Goal: Task Accomplishment & Management: Complete application form

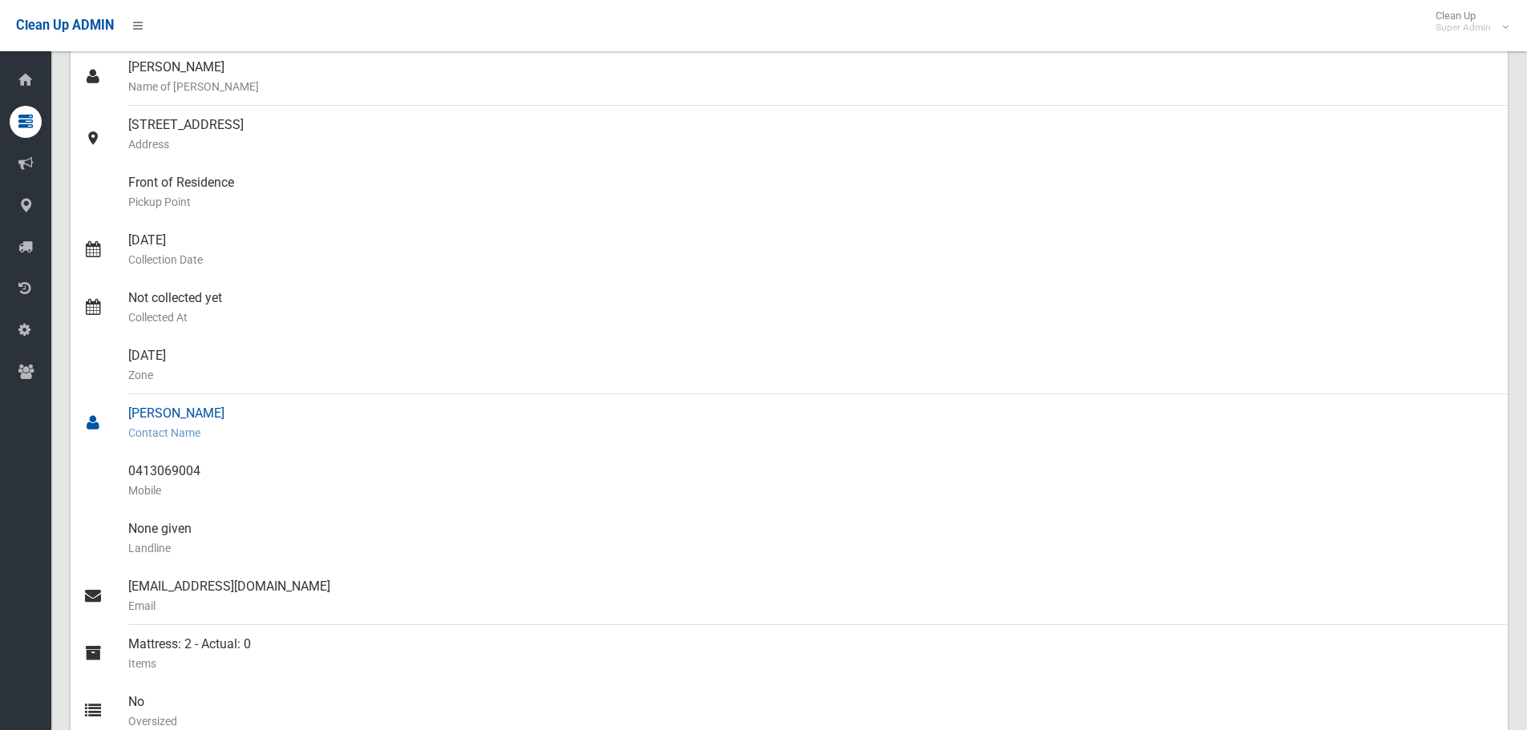
scroll to position [80, 0]
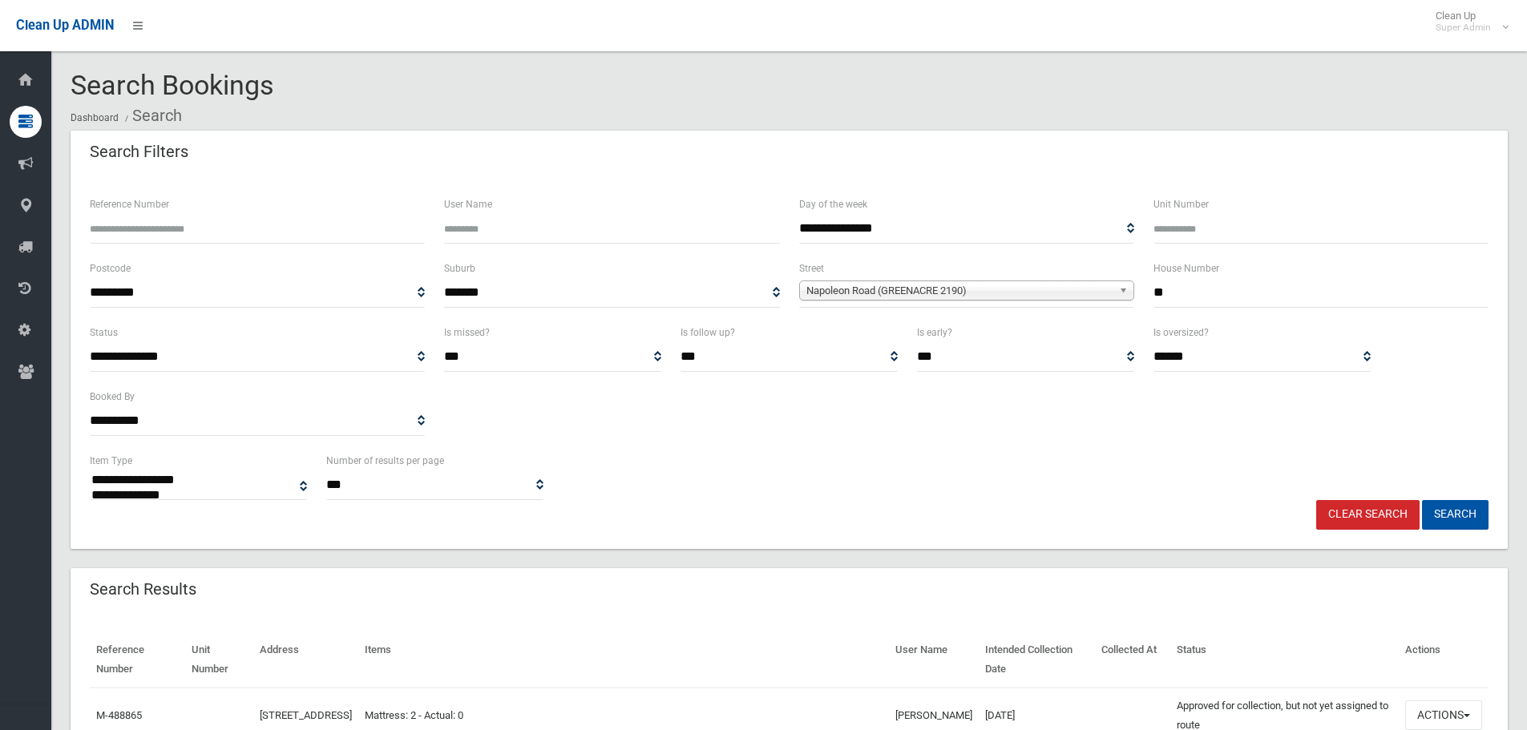
select select
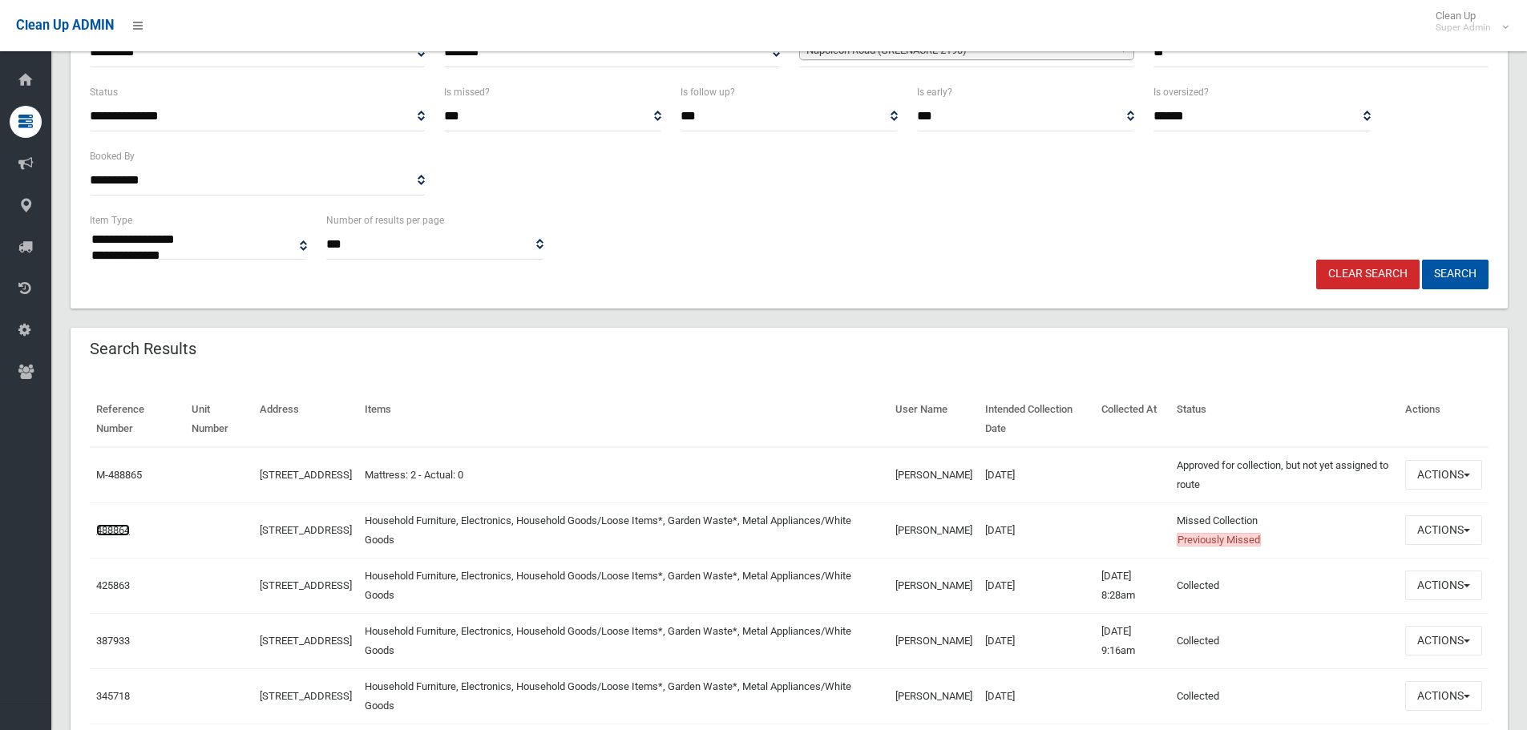
click at [126, 530] on link "488864" at bounding box center [113, 530] width 34 height 12
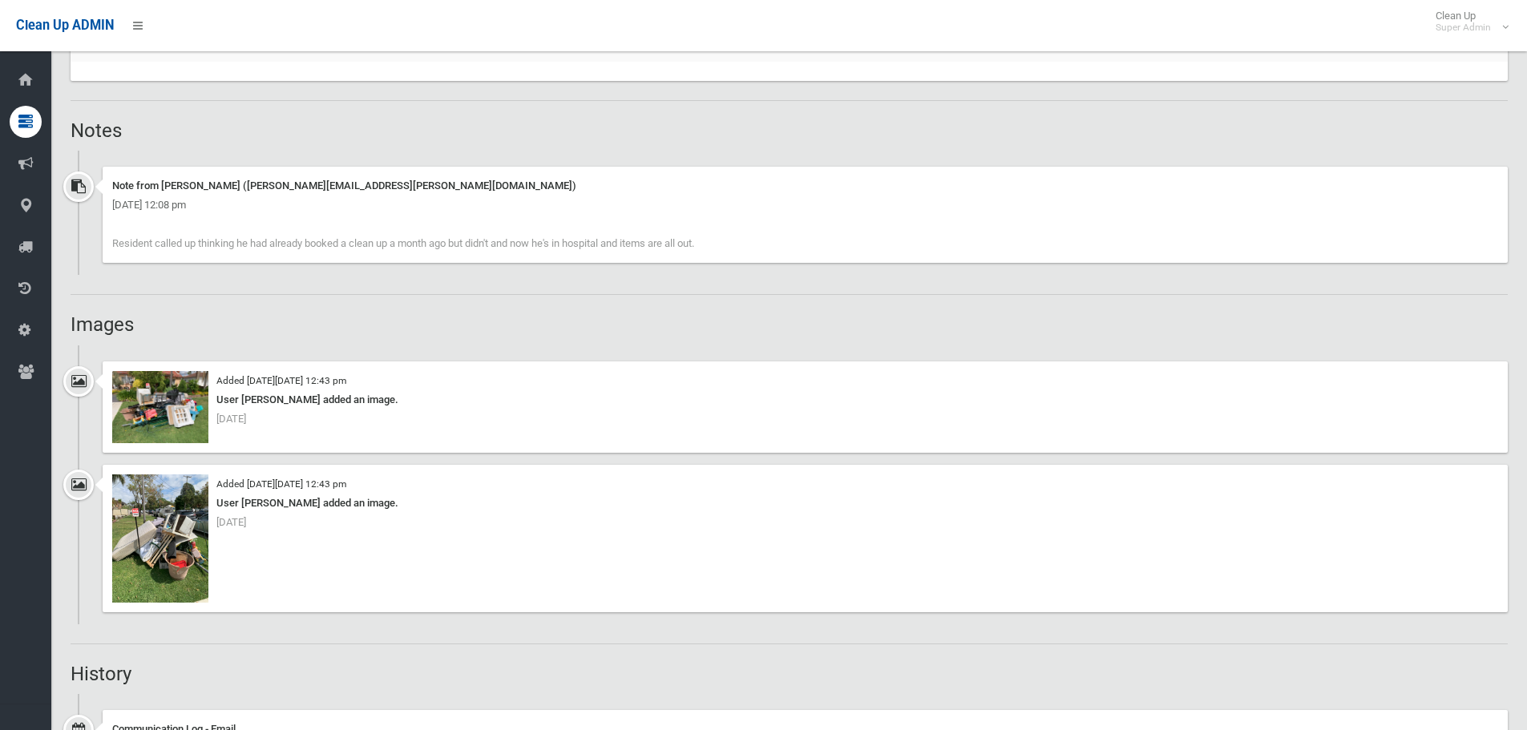
scroll to position [1122, 0]
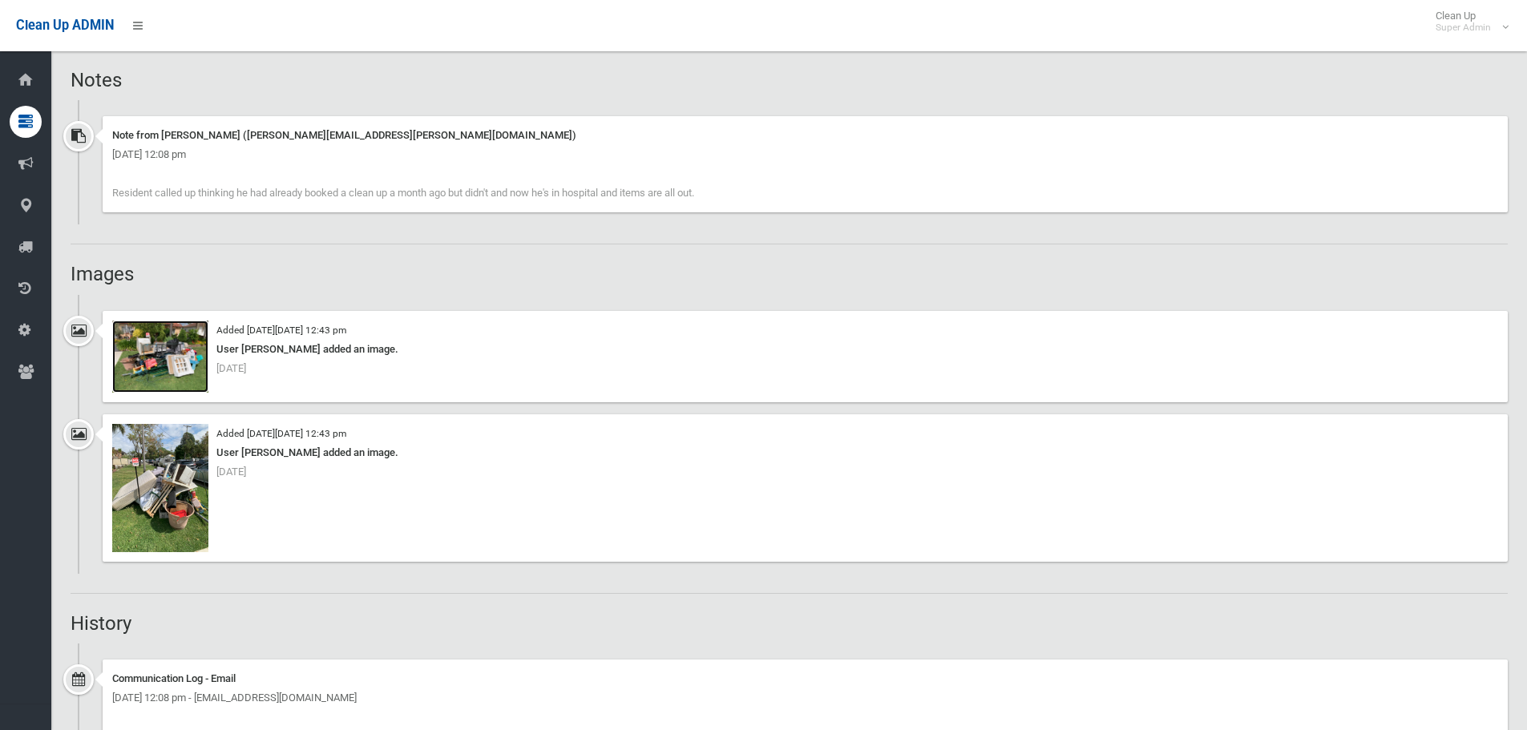
click at [147, 377] on img at bounding box center [160, 357] width 96 height 72
click at [182, 494] on img at bounding box center [160, 488] width 96 height 128
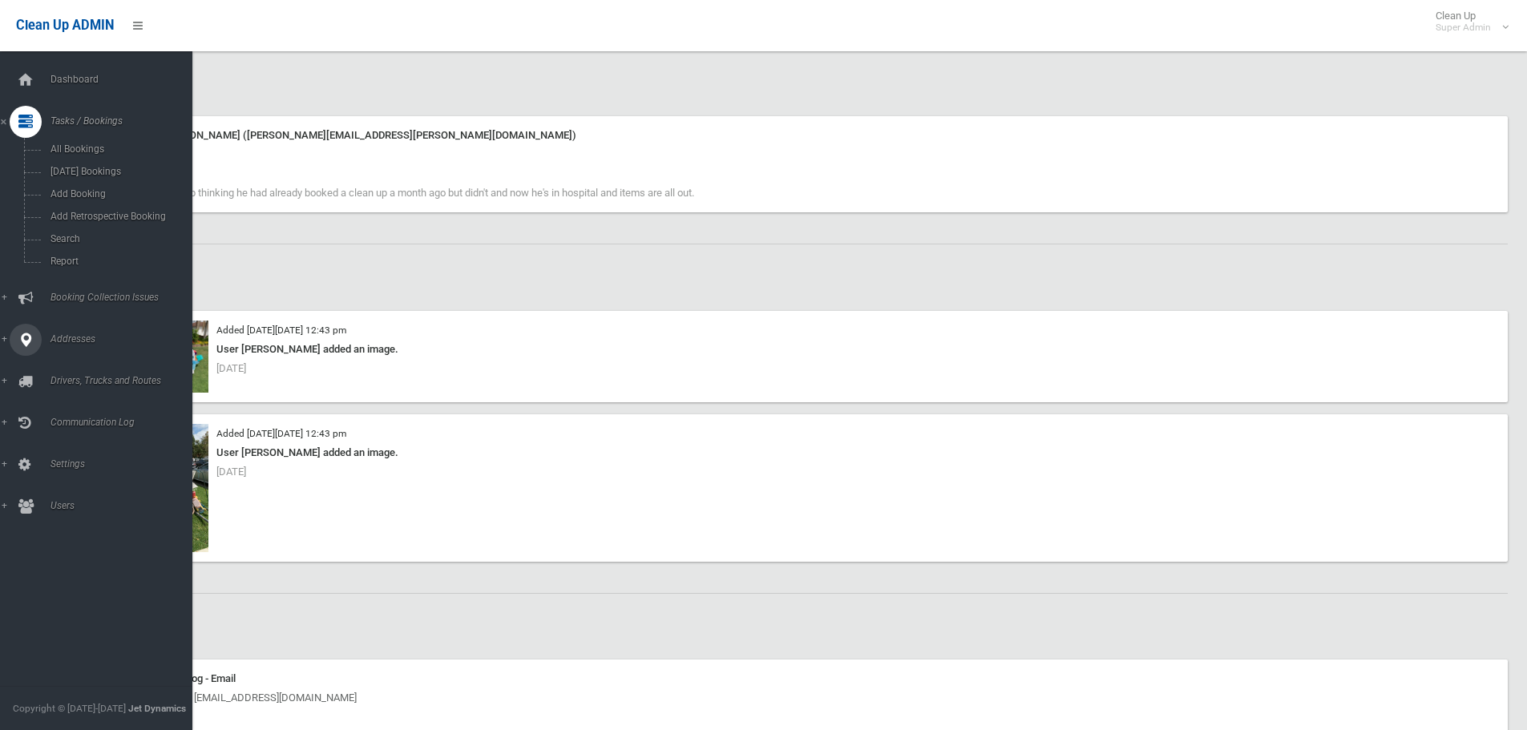
click at [28, 324] on icon at bounding box center [25, 340] width 14 height 32
click at [69, 233] on span "All Addresses" at bounding box center [118, 232] width 145 height 11
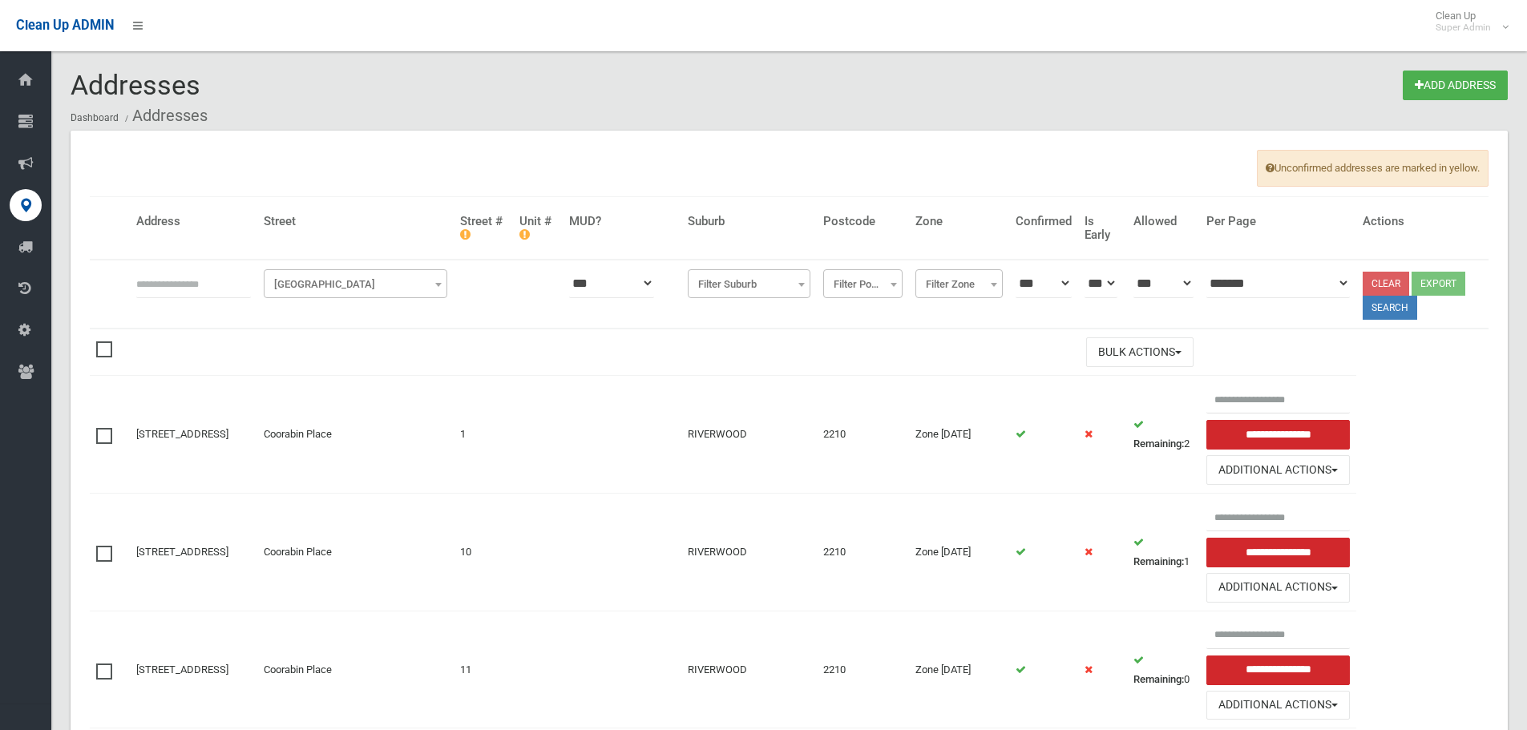
drag, startPoint x: 181, startPoint y: 280, endPoint x: 159, endPoint y: 282, distance: 21.7
click at [182, 281] on input "text" at bounding box center [193, 283] width 115 height 30
type input "******"
click button at bounding box center [0, 0] width 0 height 0
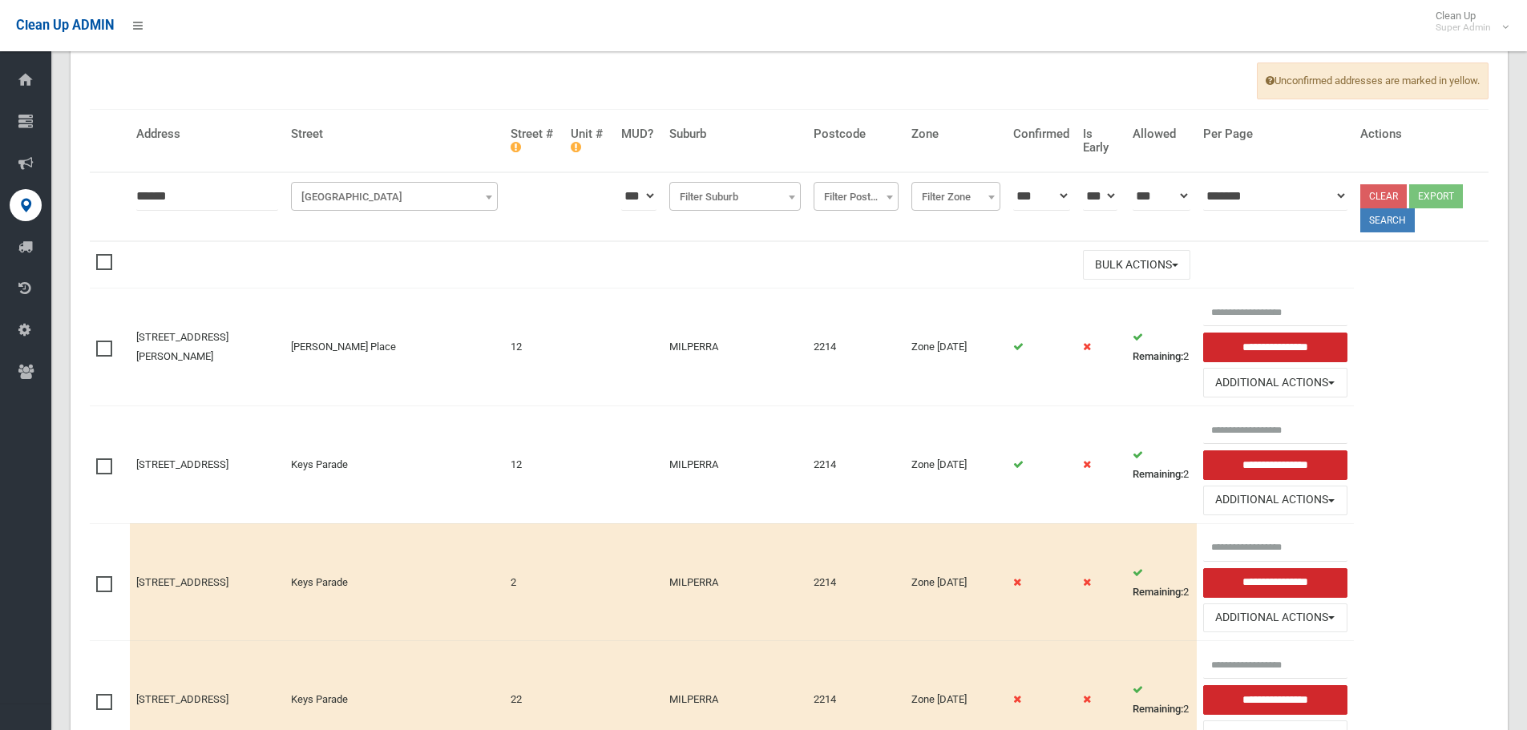
scroll to position [240, 0]
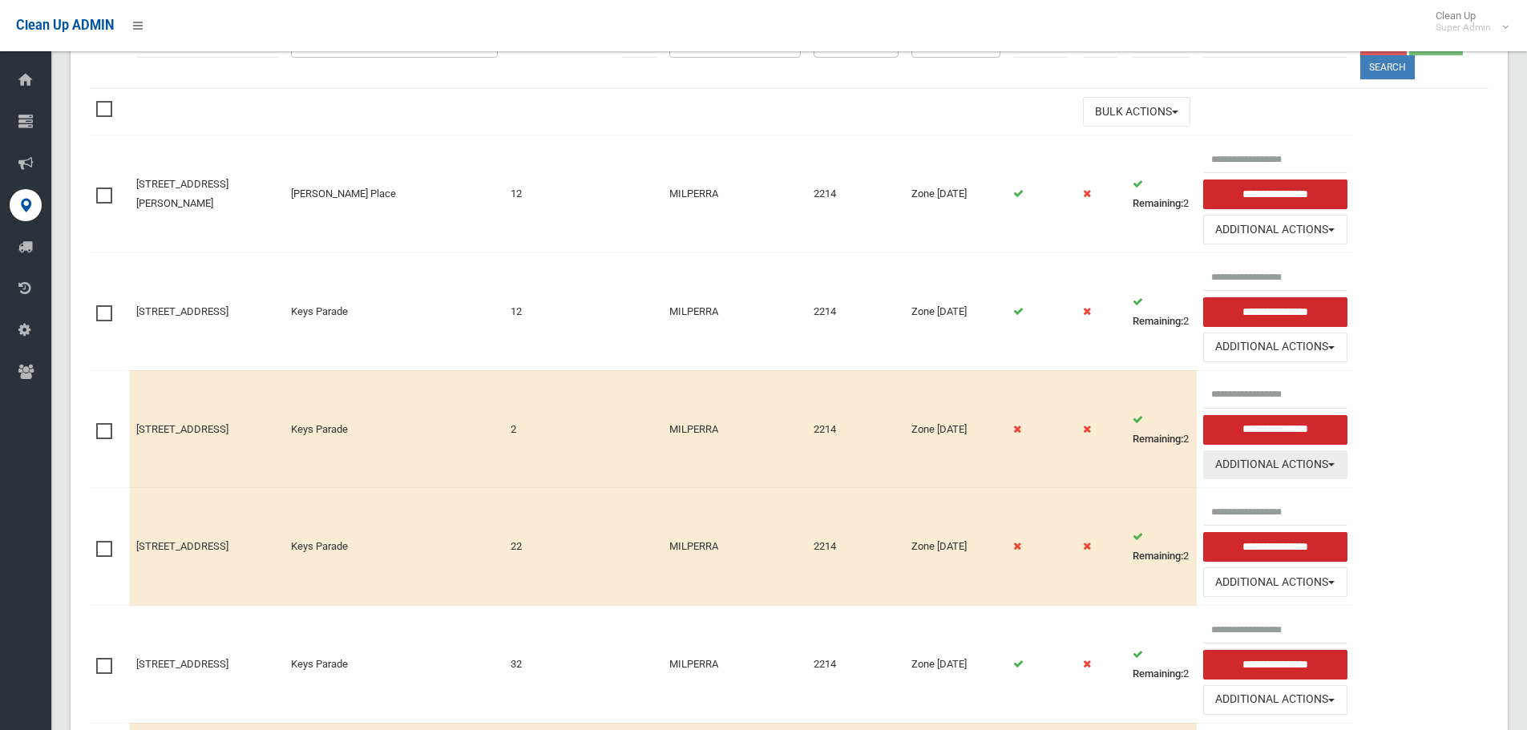
click at [1329, 473] on button "Additional Actions" at bounding box center [1275, 465] width 144 height 30
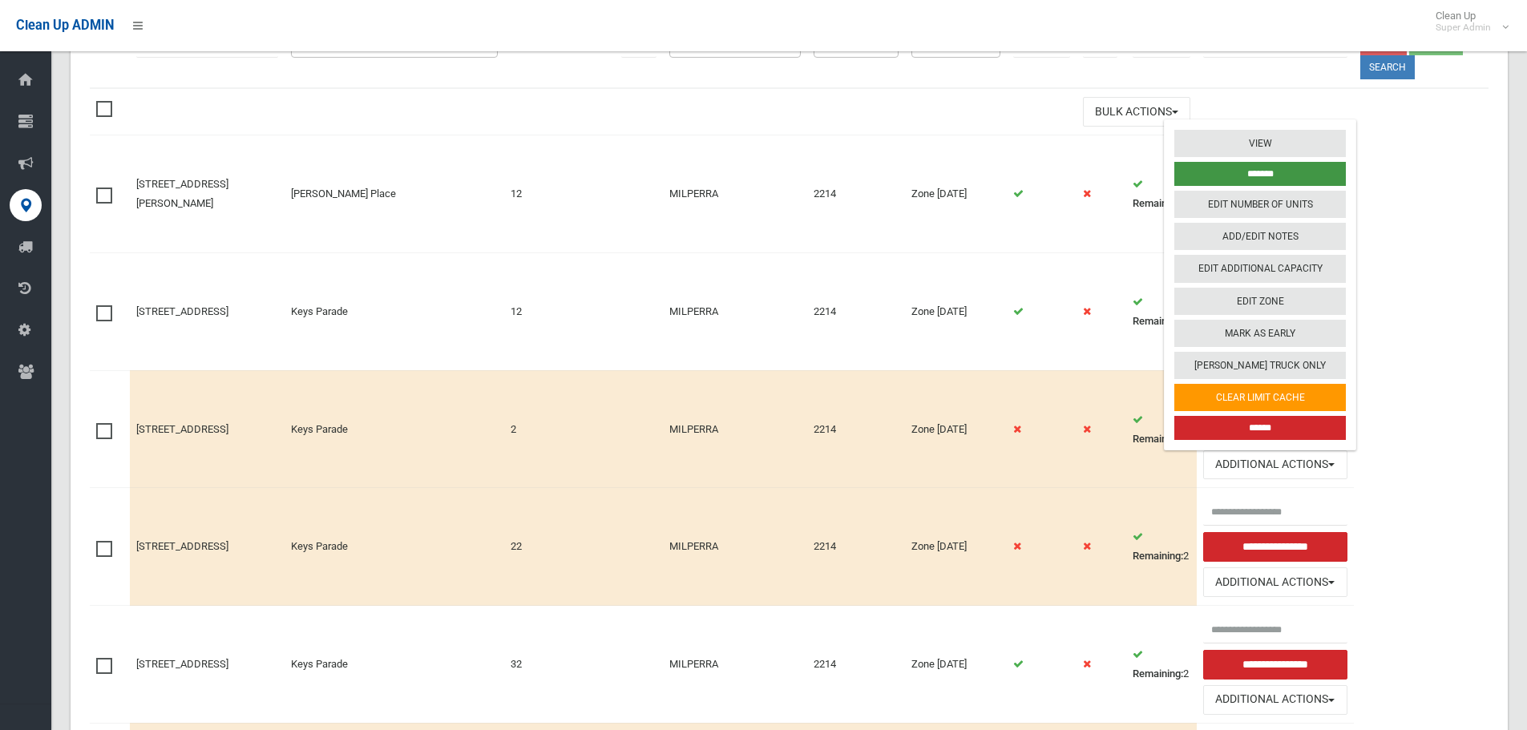
click at [1269, 171] on input "*******" at bounding box center [1259, 174] width 171 height 24
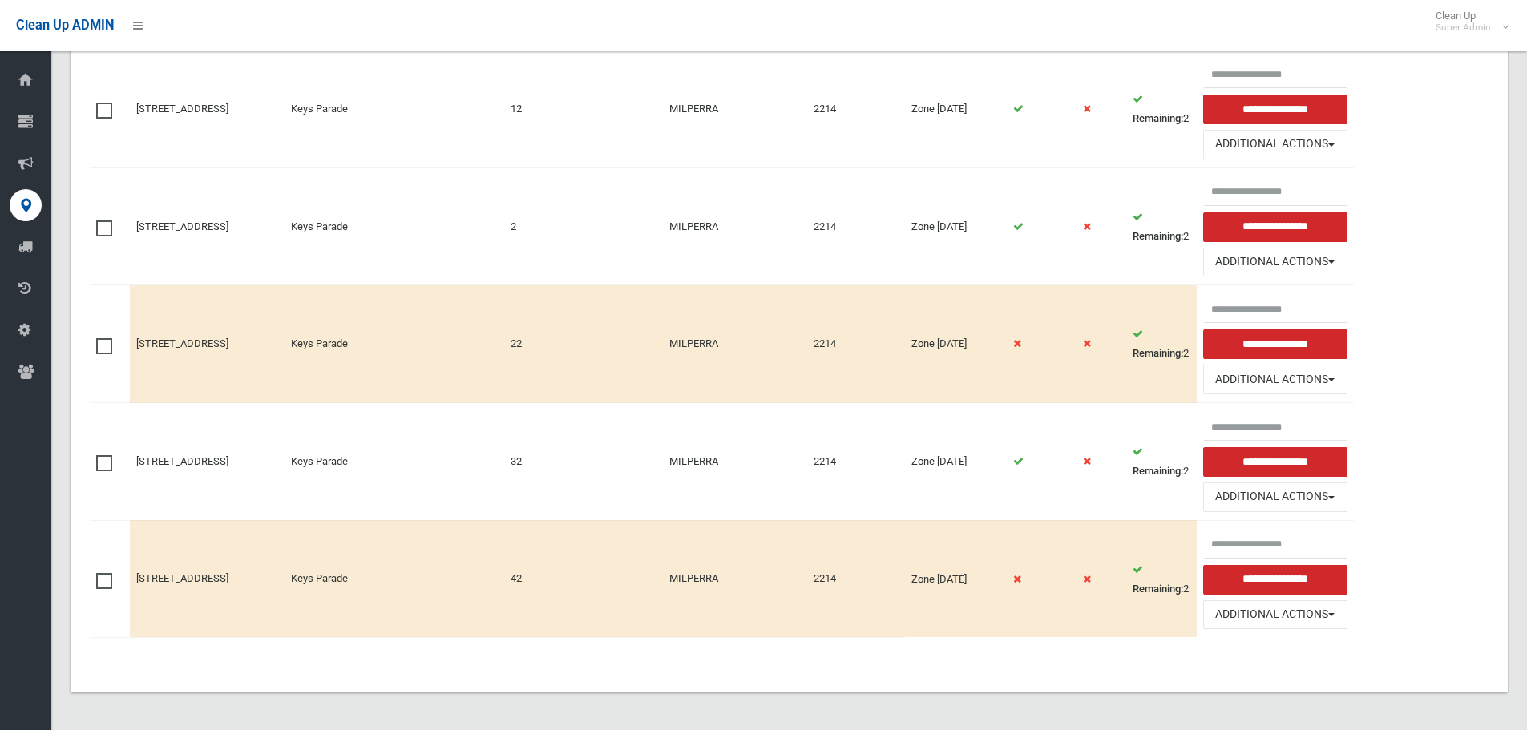
scroll to position [509, 0]
click at [1302, 383] on button "Additional Actions" at bounding box center [1275, 379] width 144 height 30
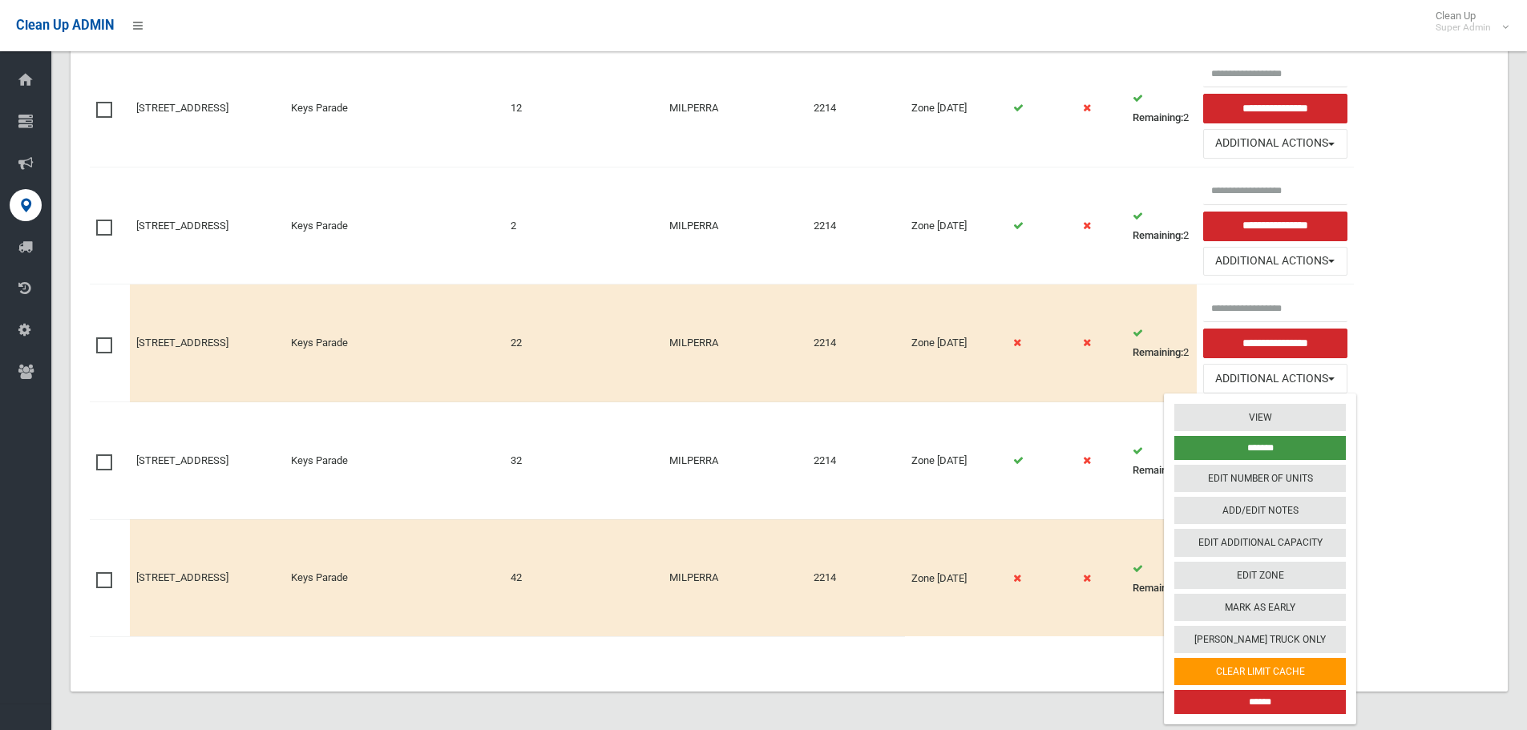
click at [1269, 445] on input "*******" at bounding box center [1259, 448] width 171 height 24
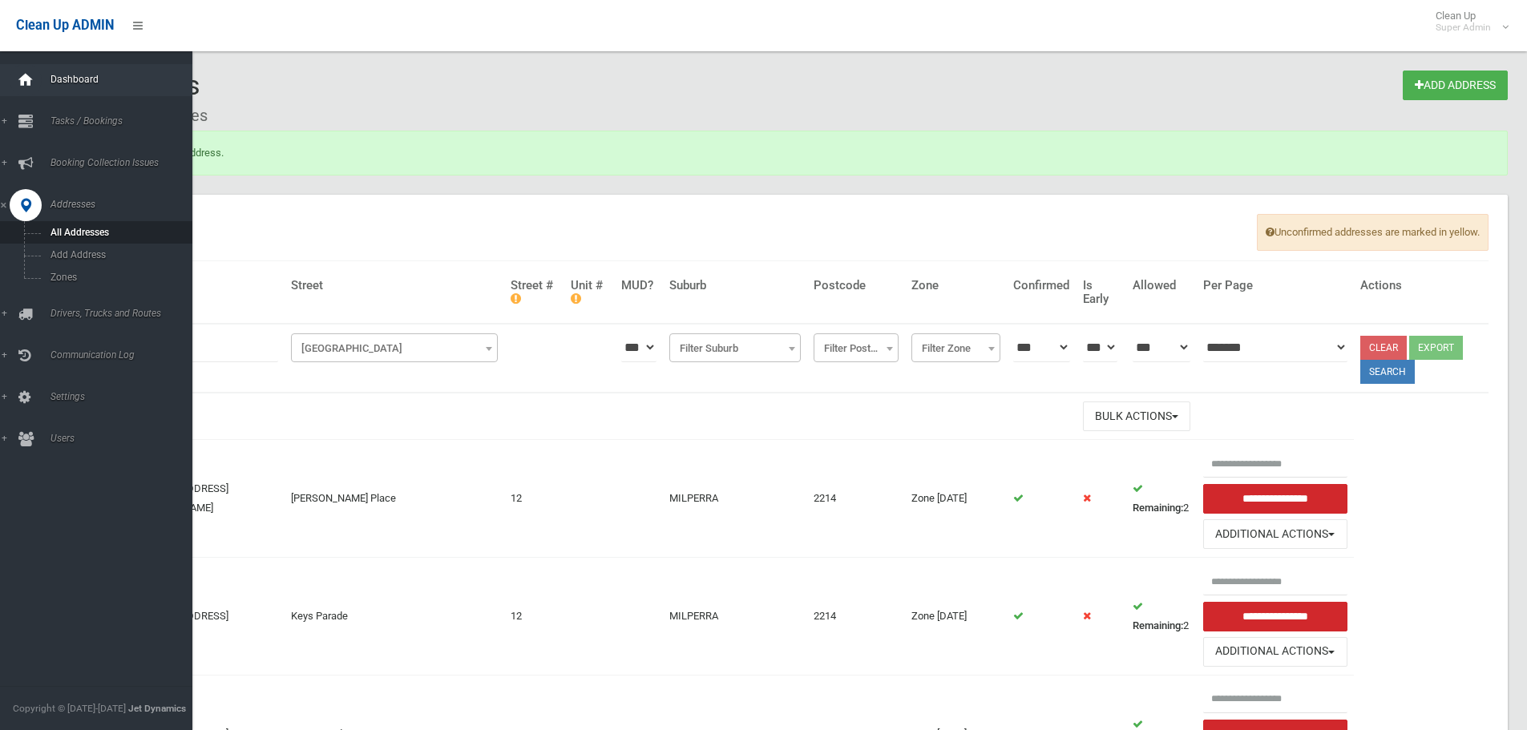
click at [35, 69] on div at bounding box center [26, 80] width 32 height 32
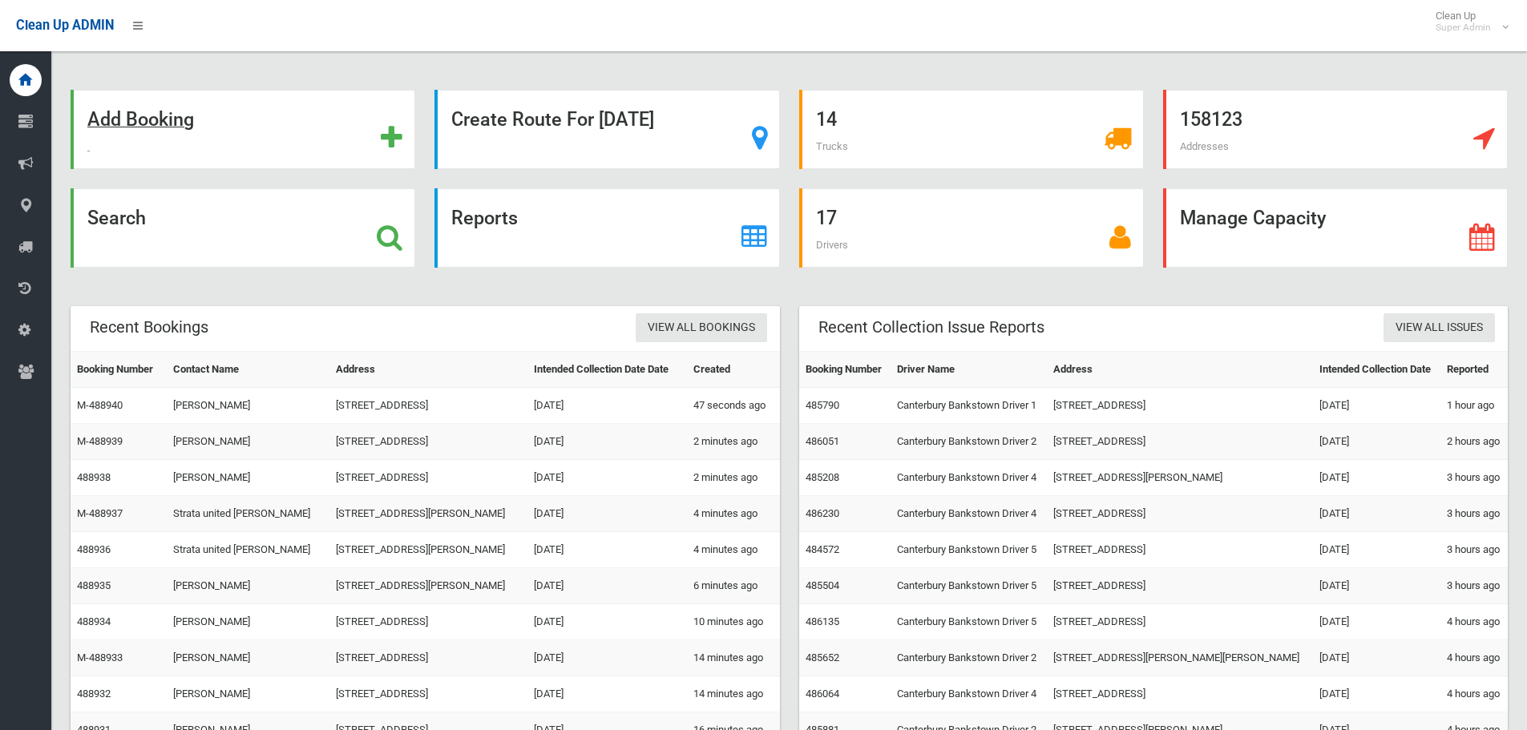
click at [149, 144] on div "Add Booking" at bounding box center [243, 129] width 345 height 79
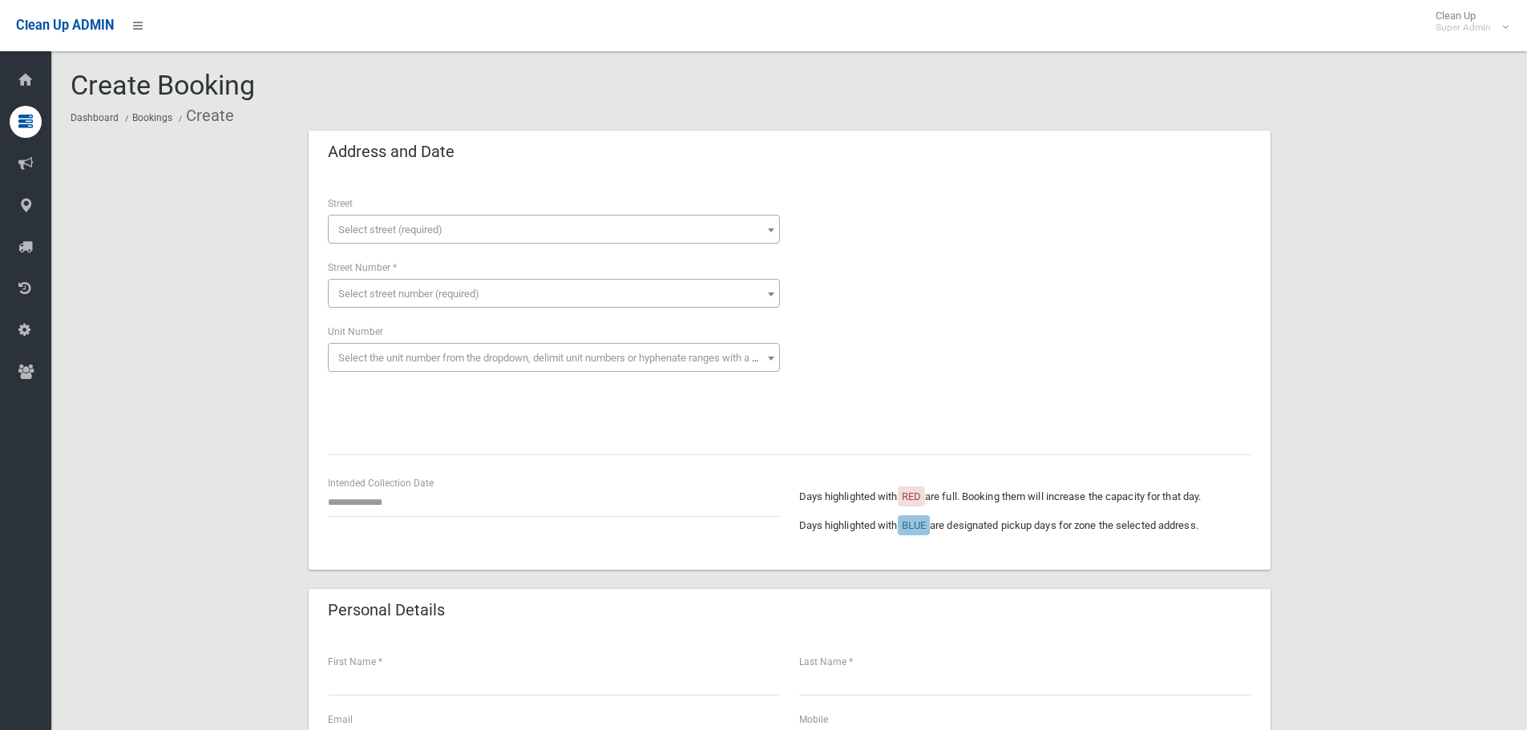
click at [636, 243] on body "Clean Up ADMIN Clean Up Super Admin Logout Create Booking Dashboard Bookings Cr…" at bounding box center [763, 365] width 1527 height 730
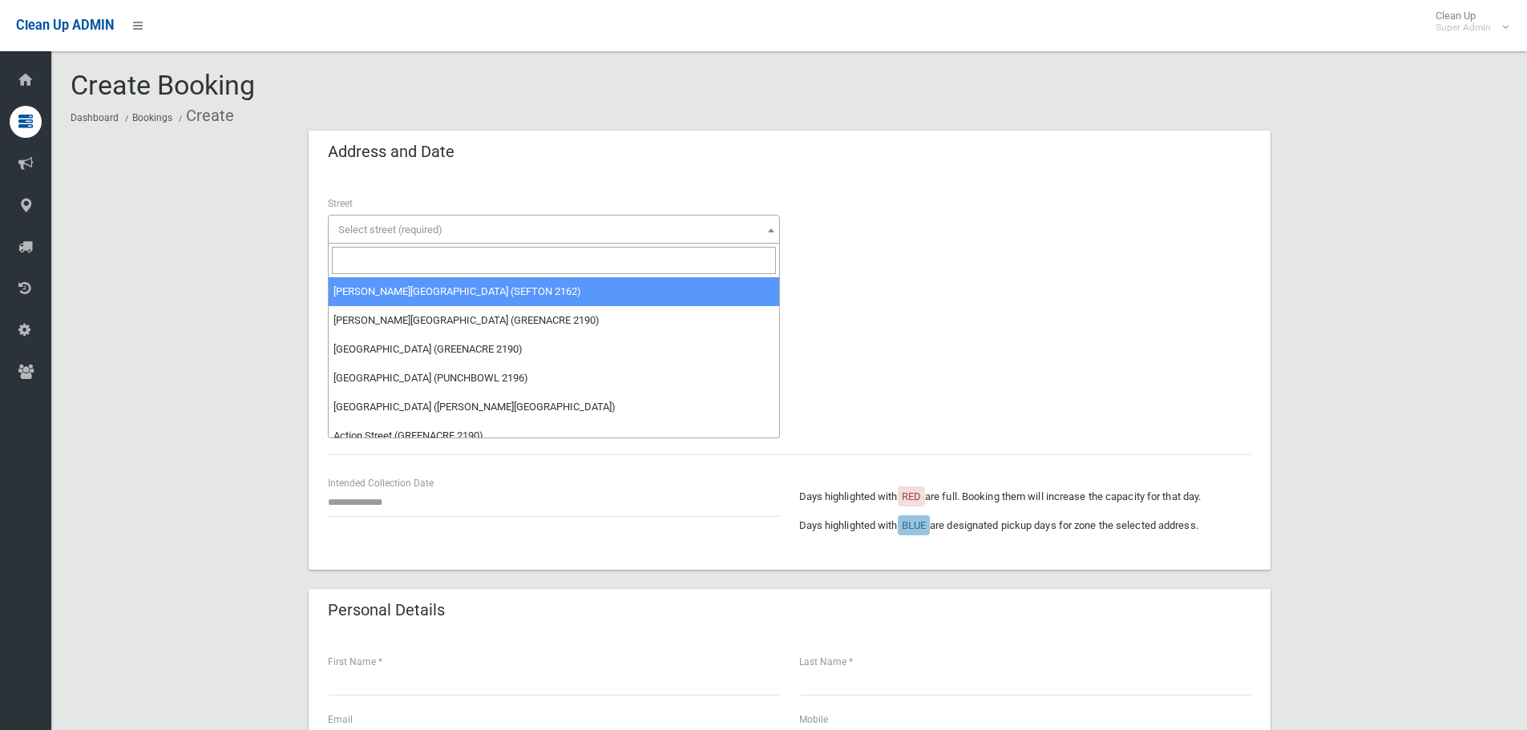
click at [579, 268] on input "search" at bounding box center [554, 260] width 444 height 27
click at [608, 269] on input "search" at bounding box center [554, 260] width 444 height 27
click at [609, 268] on input "search" at bounding box center [554, 260] width 444 height 27
click at [611, 268] on input "search" at bounding box center [554, 260] width 444 height 27
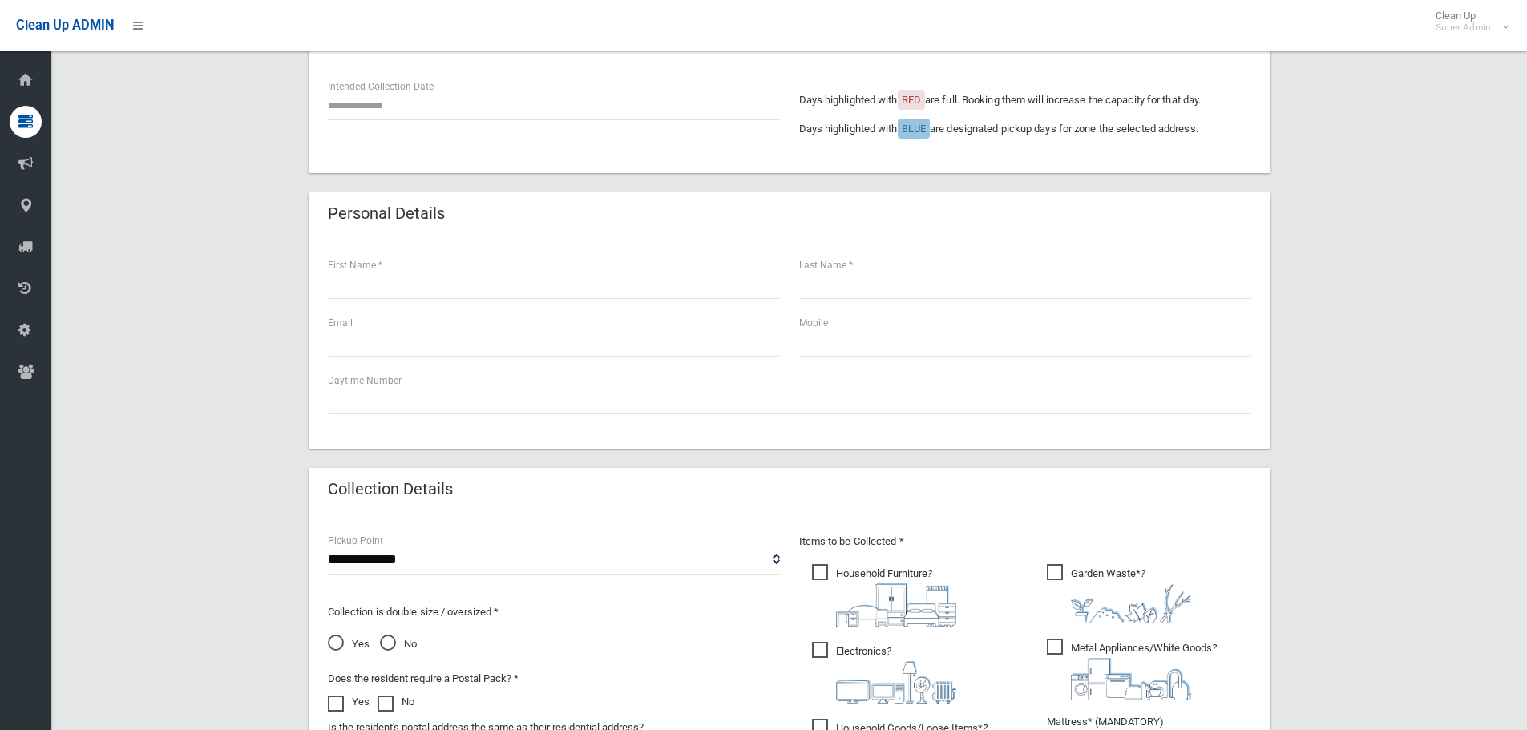
scroll to position [401, 0]
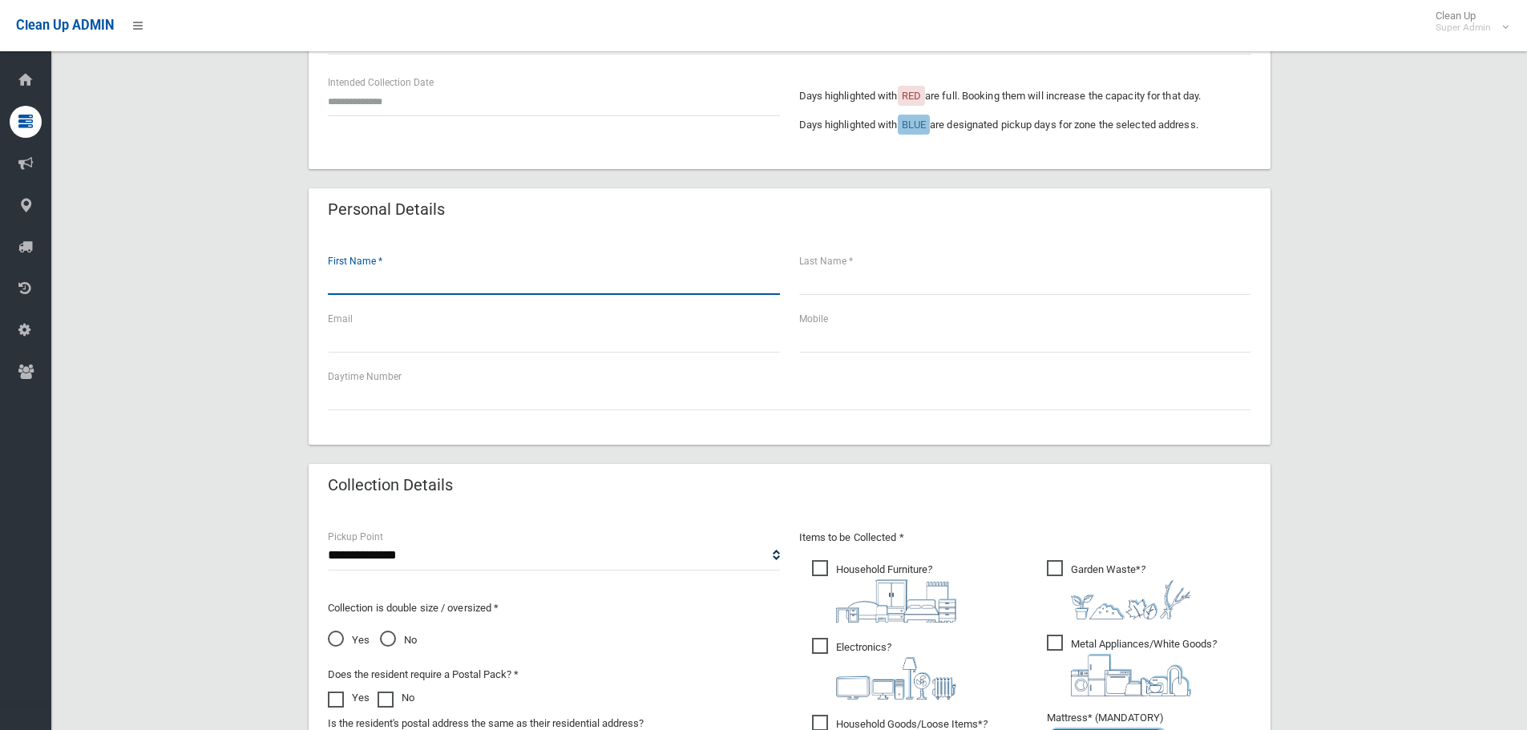
click at [560, 268] on input "text" at bounding box center [554, 280] width 452 height 30
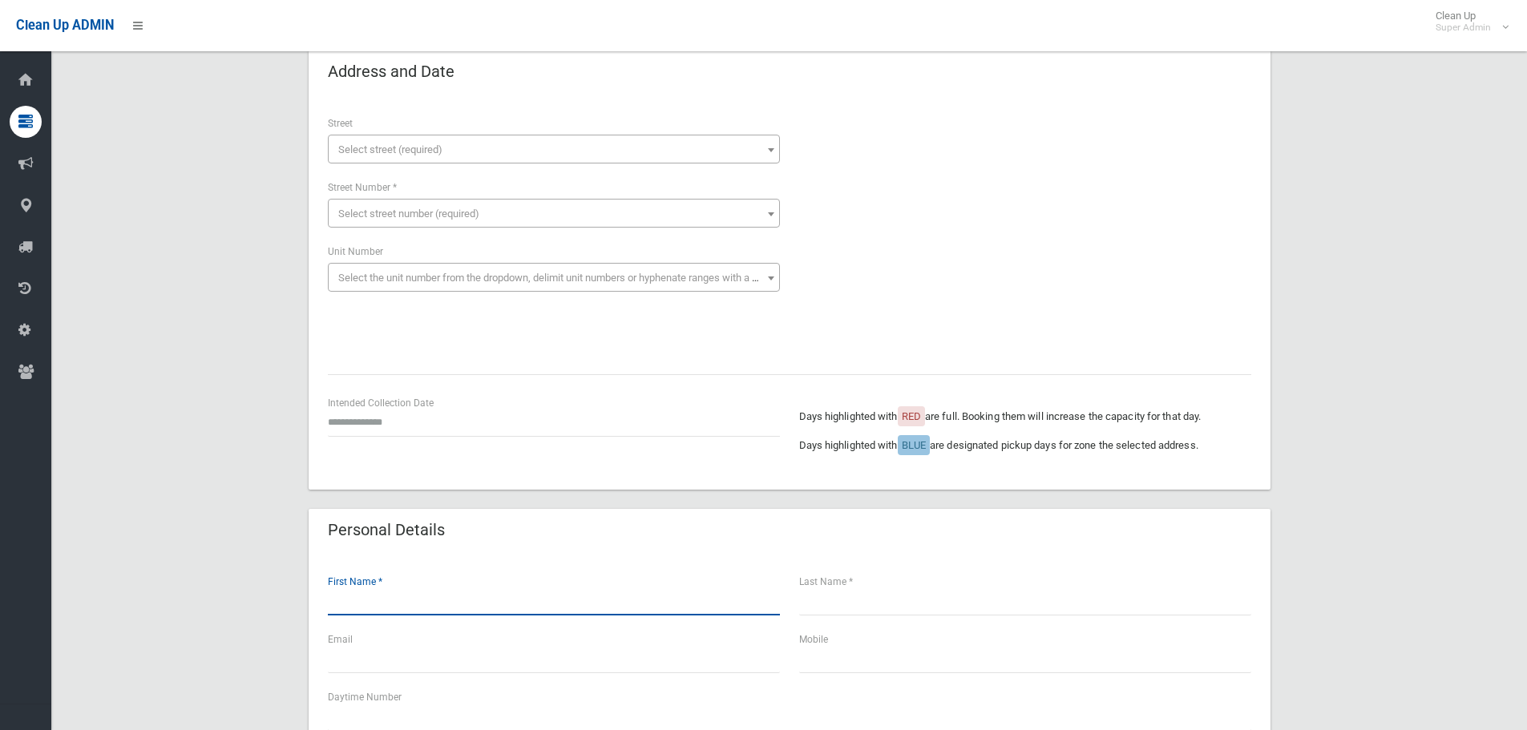
scroll to position [0, 0]
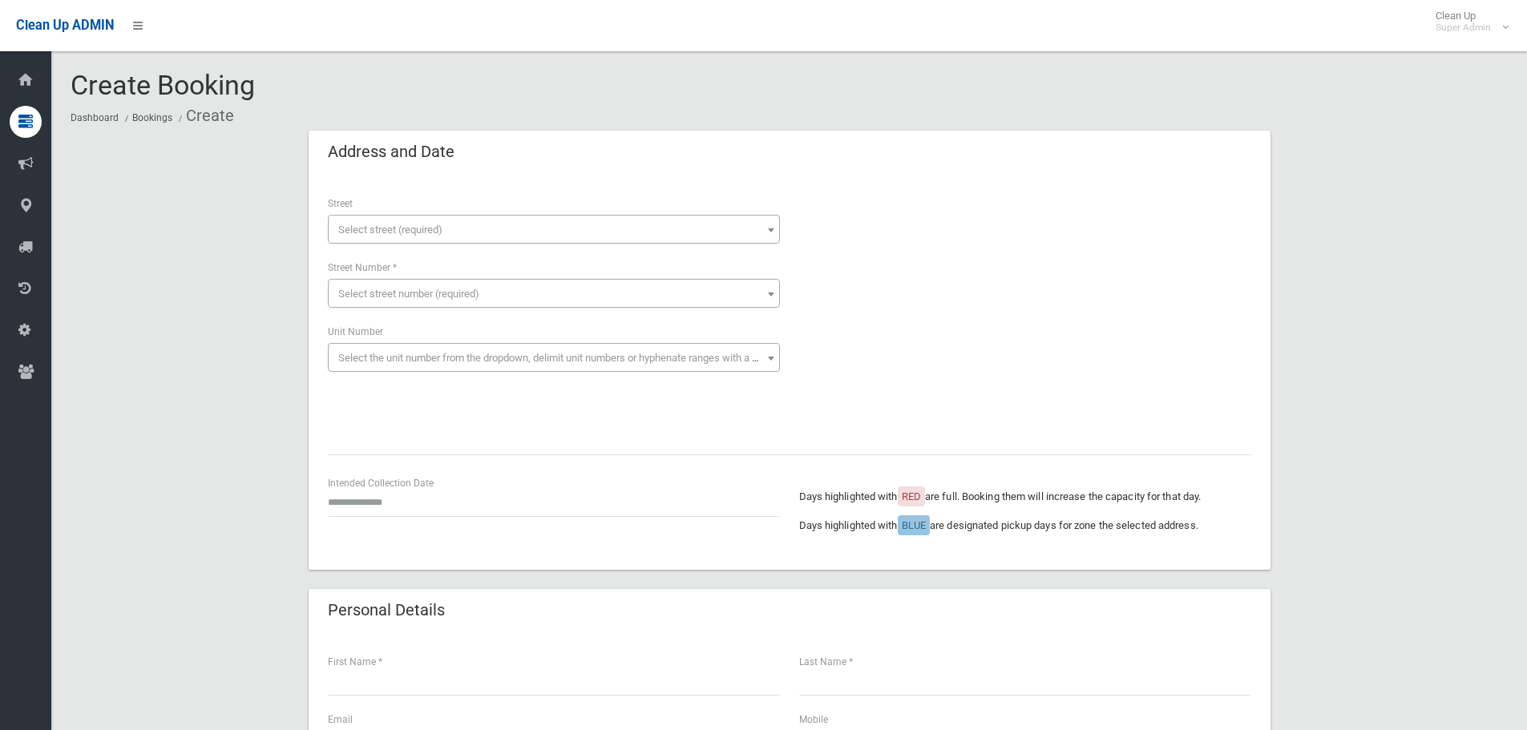
click at [583, 239] on span "Select street (required)" at bounding box center [554, 230] width 444 height 22
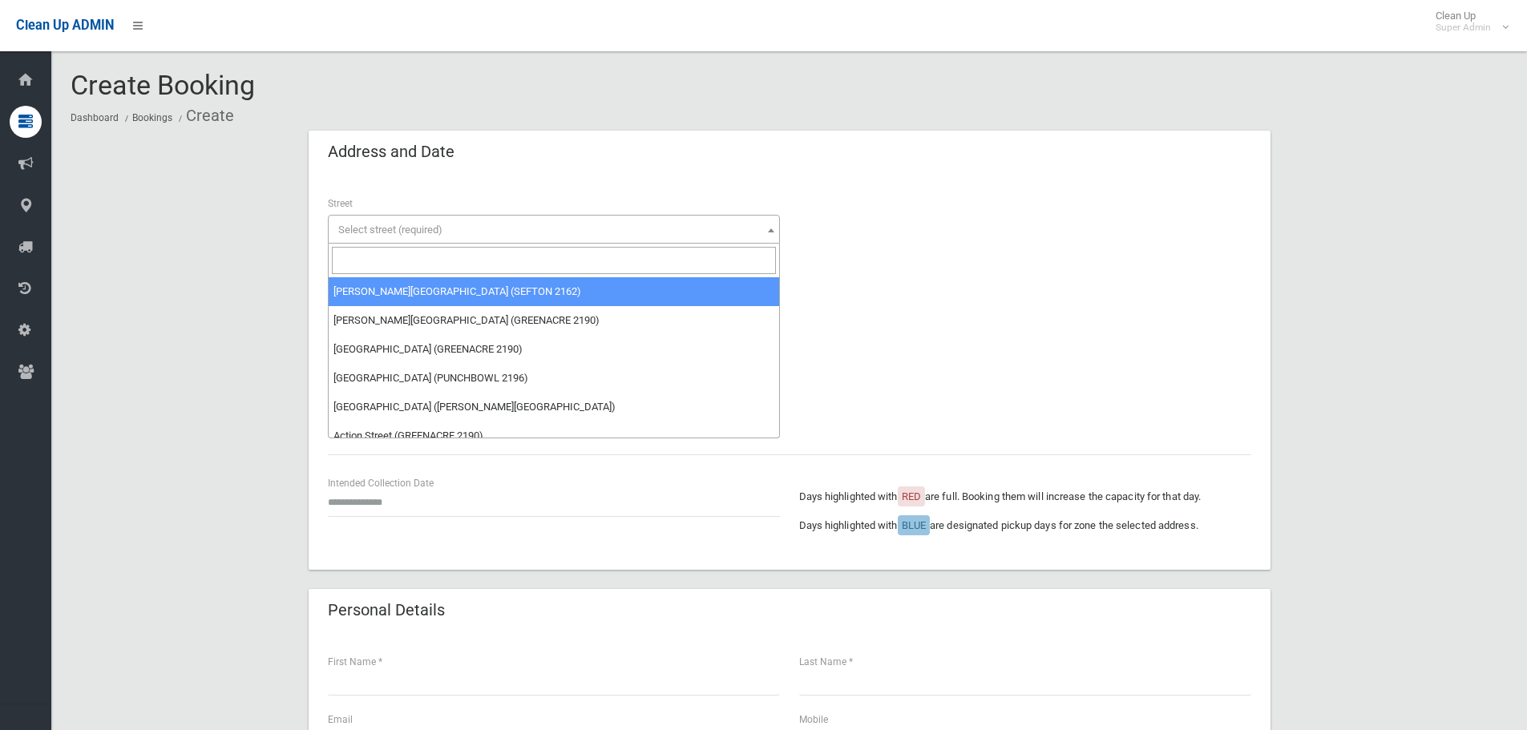
click at [542, 276] on span at bounding box center [554, 261] width 450 height 34
click at [525, 253] on input "search" at bounding box center [554, 260] width 444 height 27
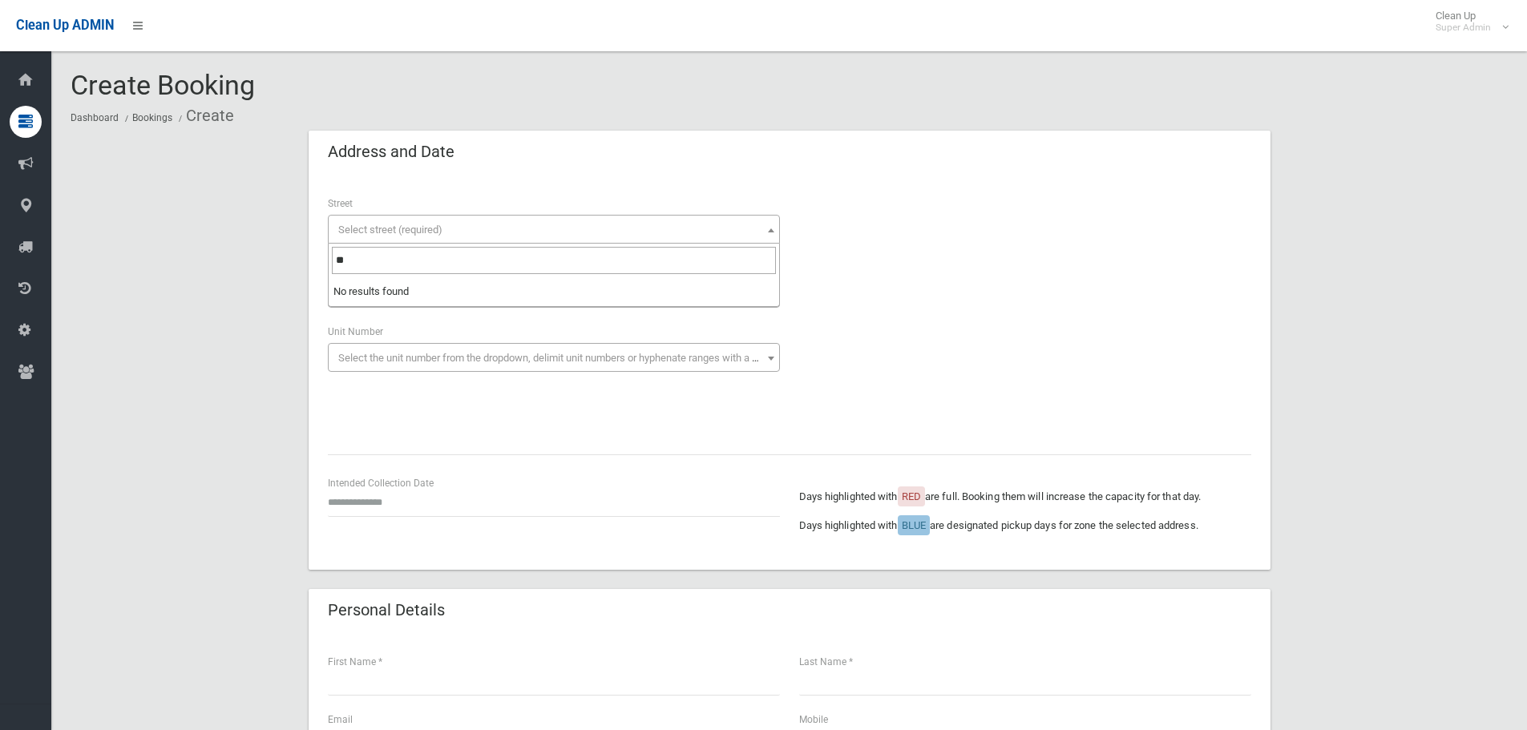
type input "*"
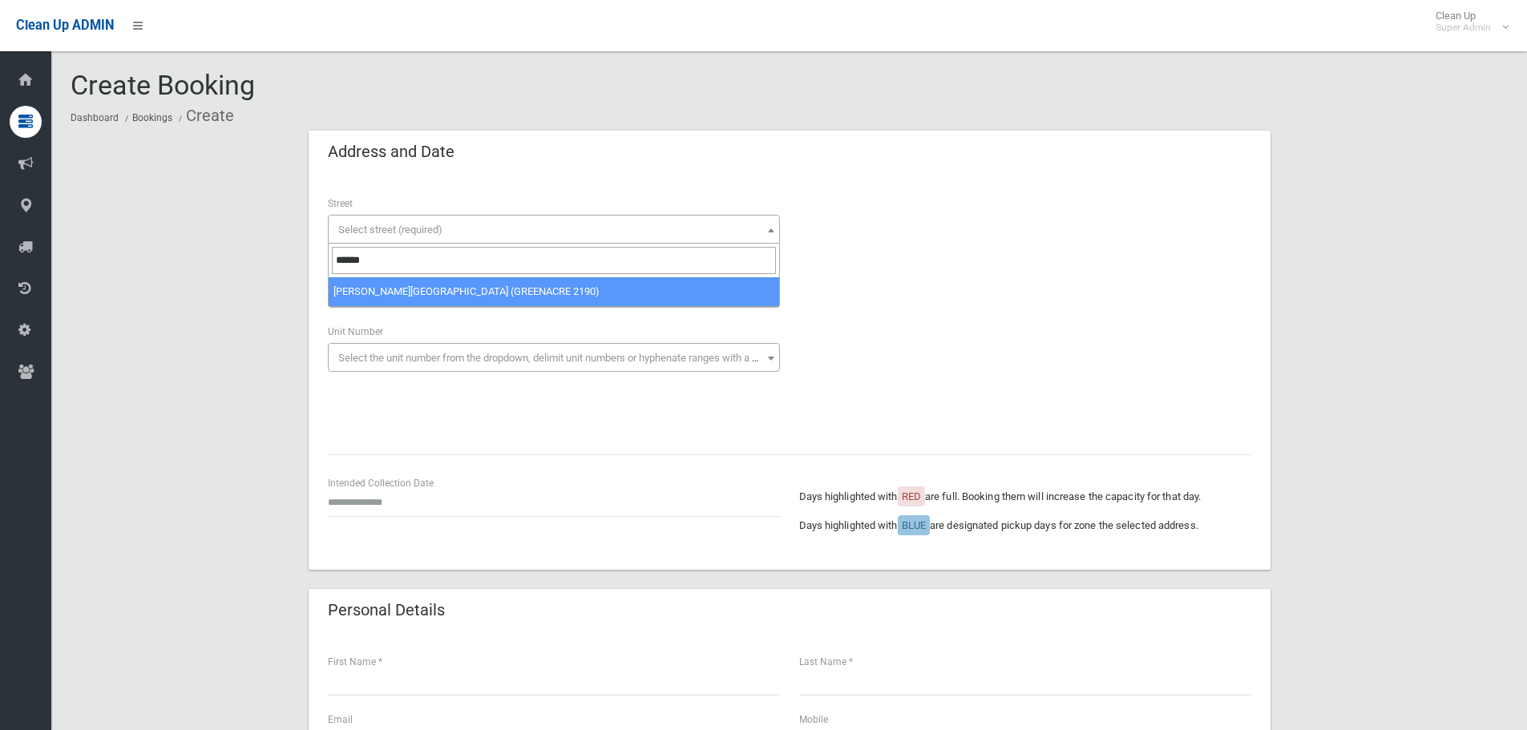
type input "******"
select select "****"
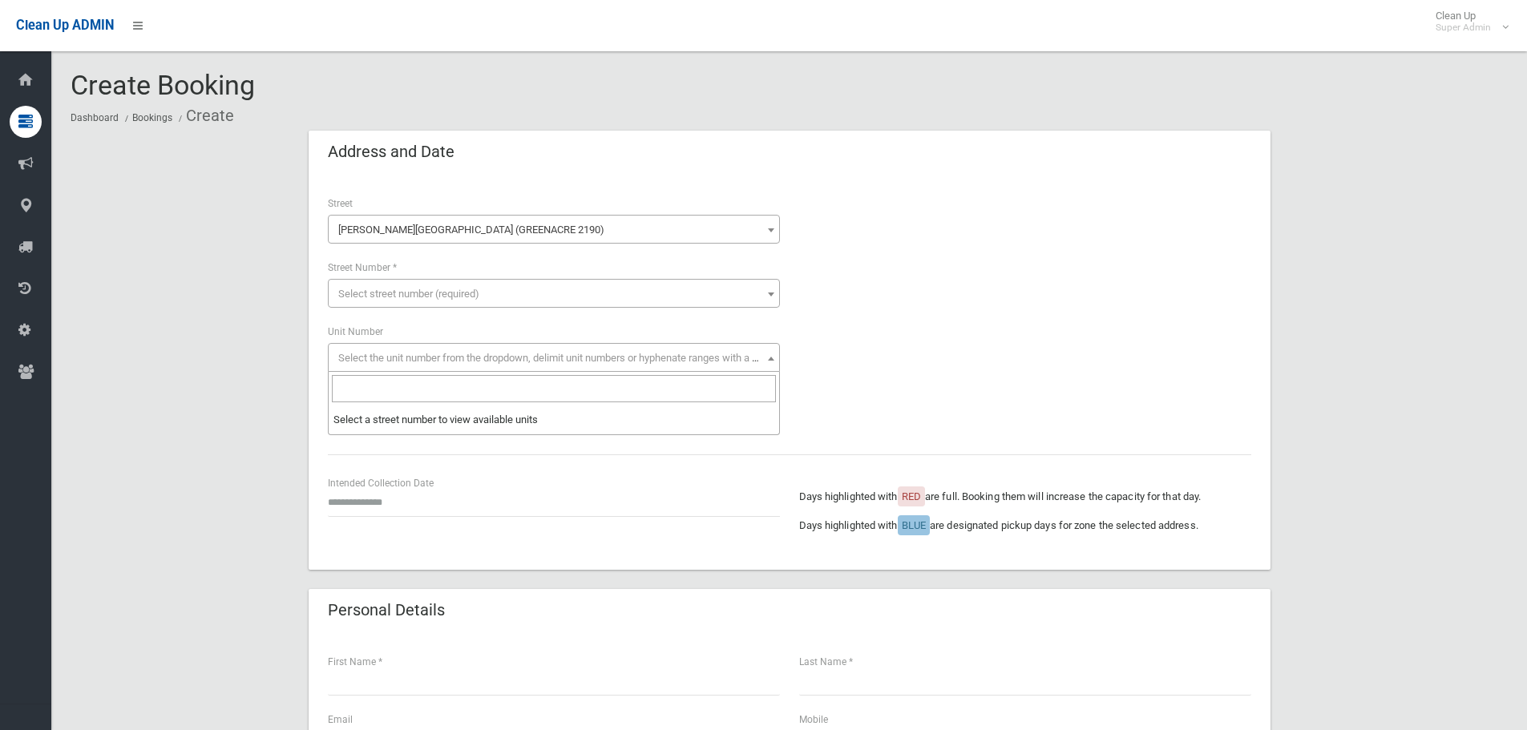
click at [425, 353] on span "Select the unit number from the dropdown, delimit unit numbers or hyphenate ran…" at bounding box center [562, 358] width 448 height 12
click at [385, 304] on span "Select street number (required)" at bounding box center [554, 294] width 444 height 22
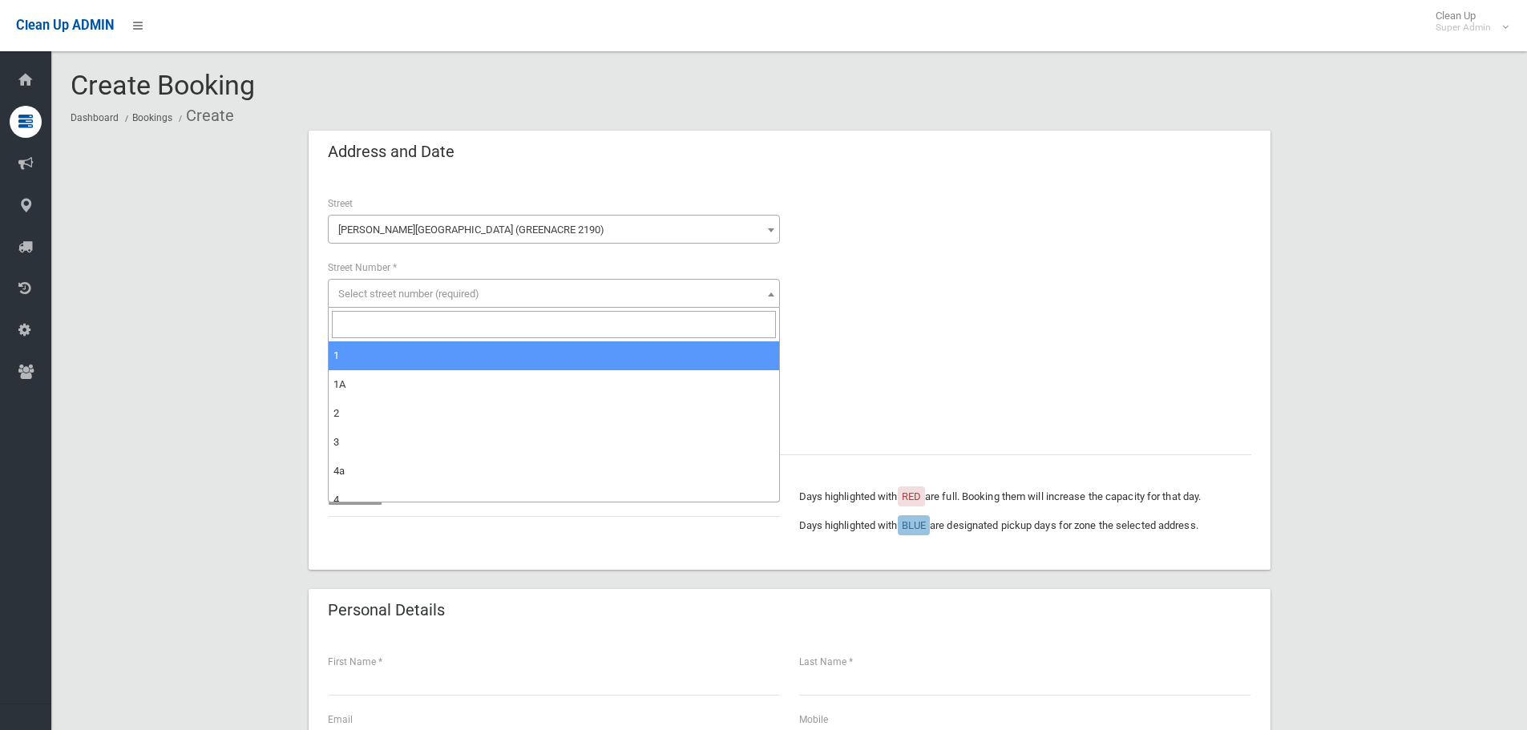
click at [375, 330] on input "search" at bounding box center [554, 324] width 444 height 27
type input "***"
select select "***"
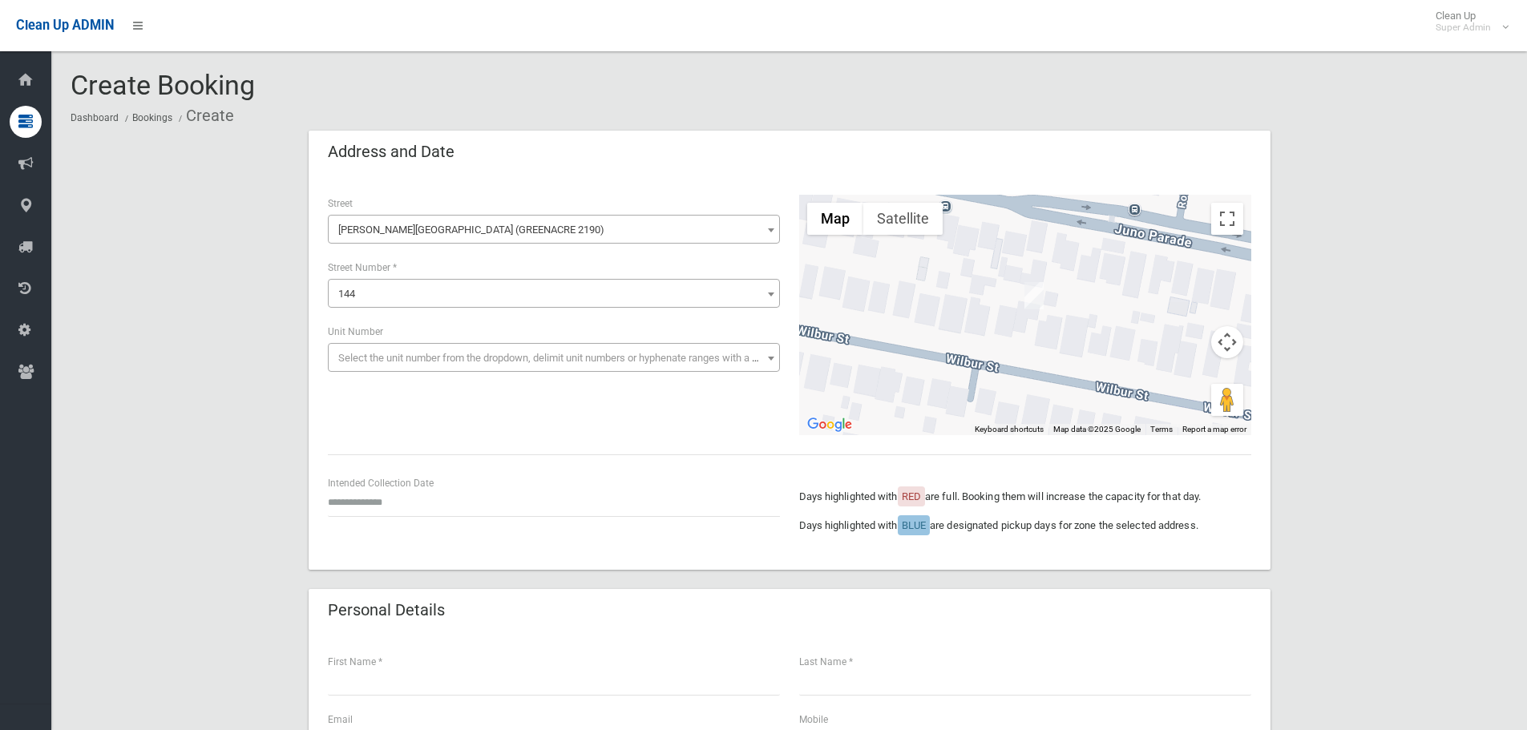
click at [450, 481] on div "Intended Collection Date" at bounding box center [554, 495] width 452 height 42
click at [384, 491] on input "text" at bounding box center [554, 502] width 452 height 30
click at [360, 466] on td "6" at bounding box center [360, 464] width 22 height 27
type input "**********"
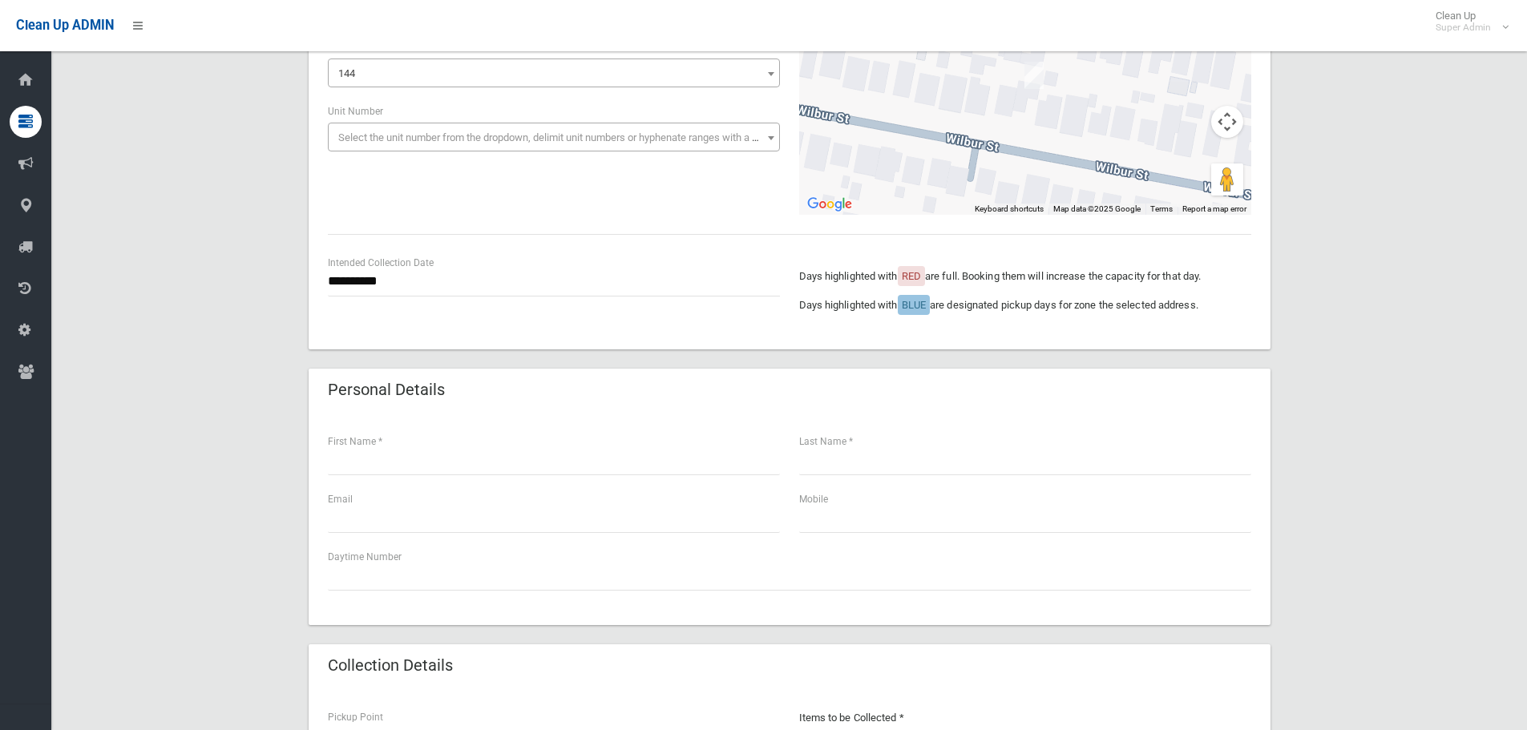
scroll to position [240, 0]
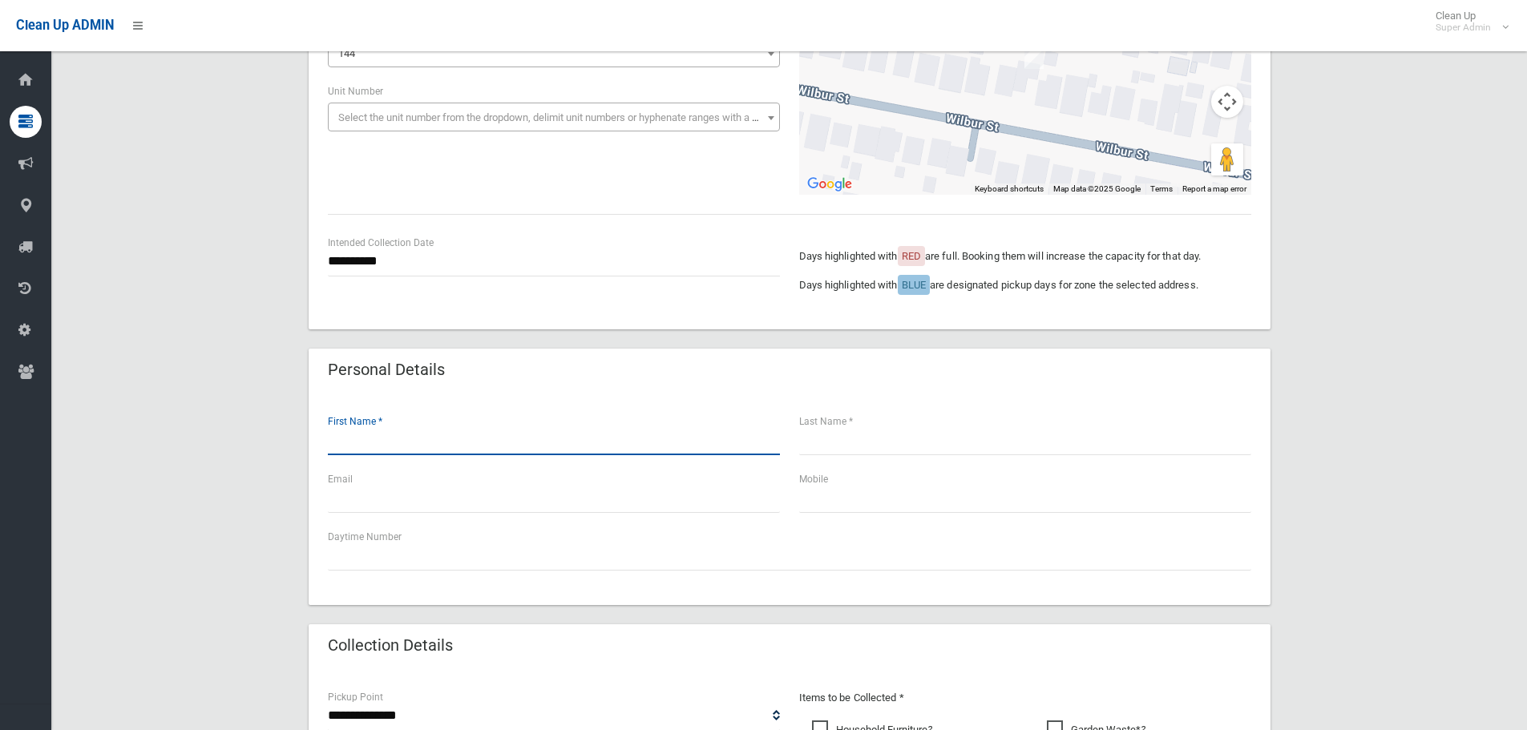
click at [658, 438] on input "text" at bounding box center [554, 441] width 452 height 30
click at [635, 449] on input "text" at bounding box center [554, 441] width 452 height 30
click at [638, 447] on input "text" at bounding box center [554, 441] width 452 height 30
type input "*******"
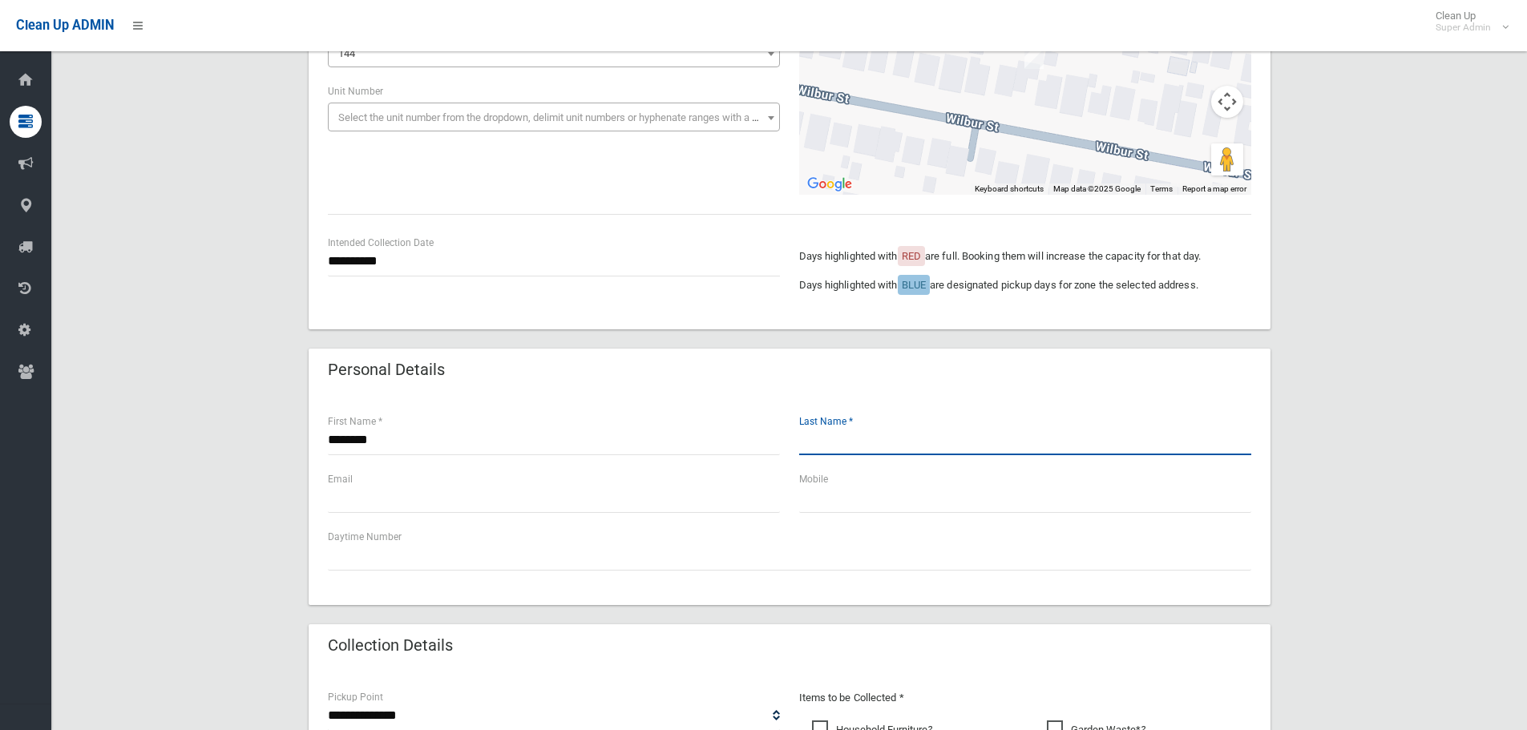
click at [946, 442] on input "text" at bounding box center [1025, 441] width 452 height 30
type input "*******"
click at [650, 513] on div "Email" at bounding box center [553, 499] width 471 height 58
click at [723, 513] on div "Email" at bounding box center [553, 499] width 471 height 58
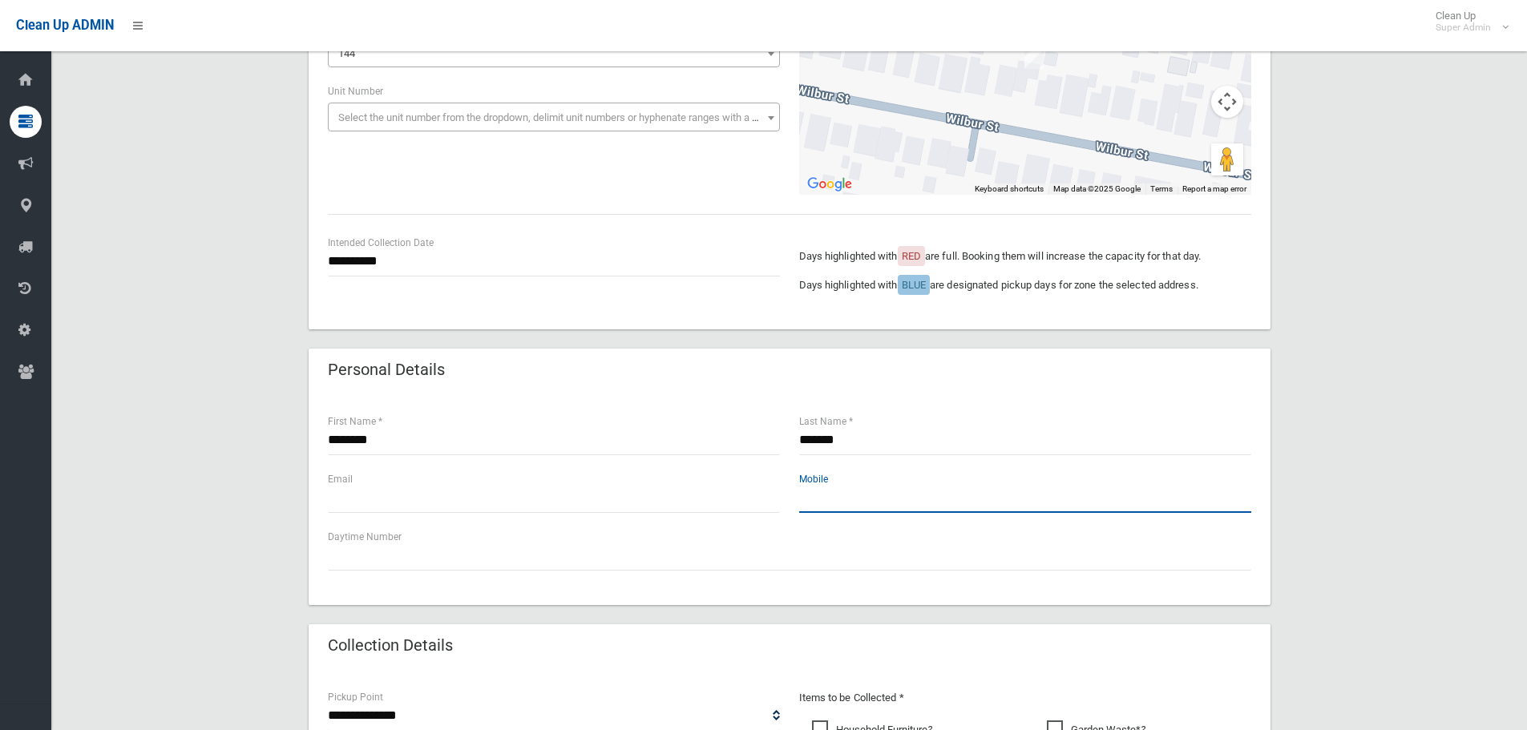
click at [874, 510] on input "text" at bounding box center [1025, 498] width 452 height 30
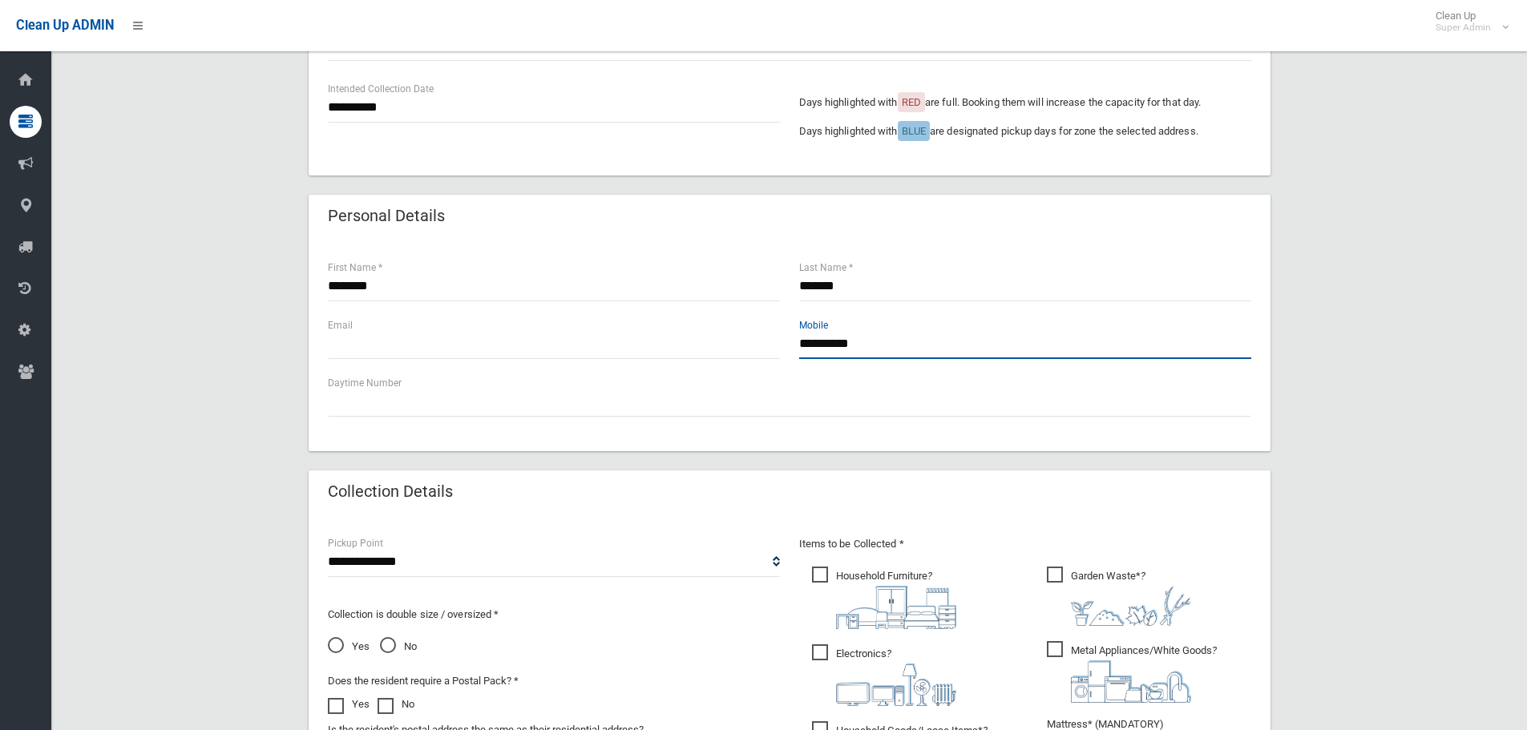
scroll to position [401, 0]
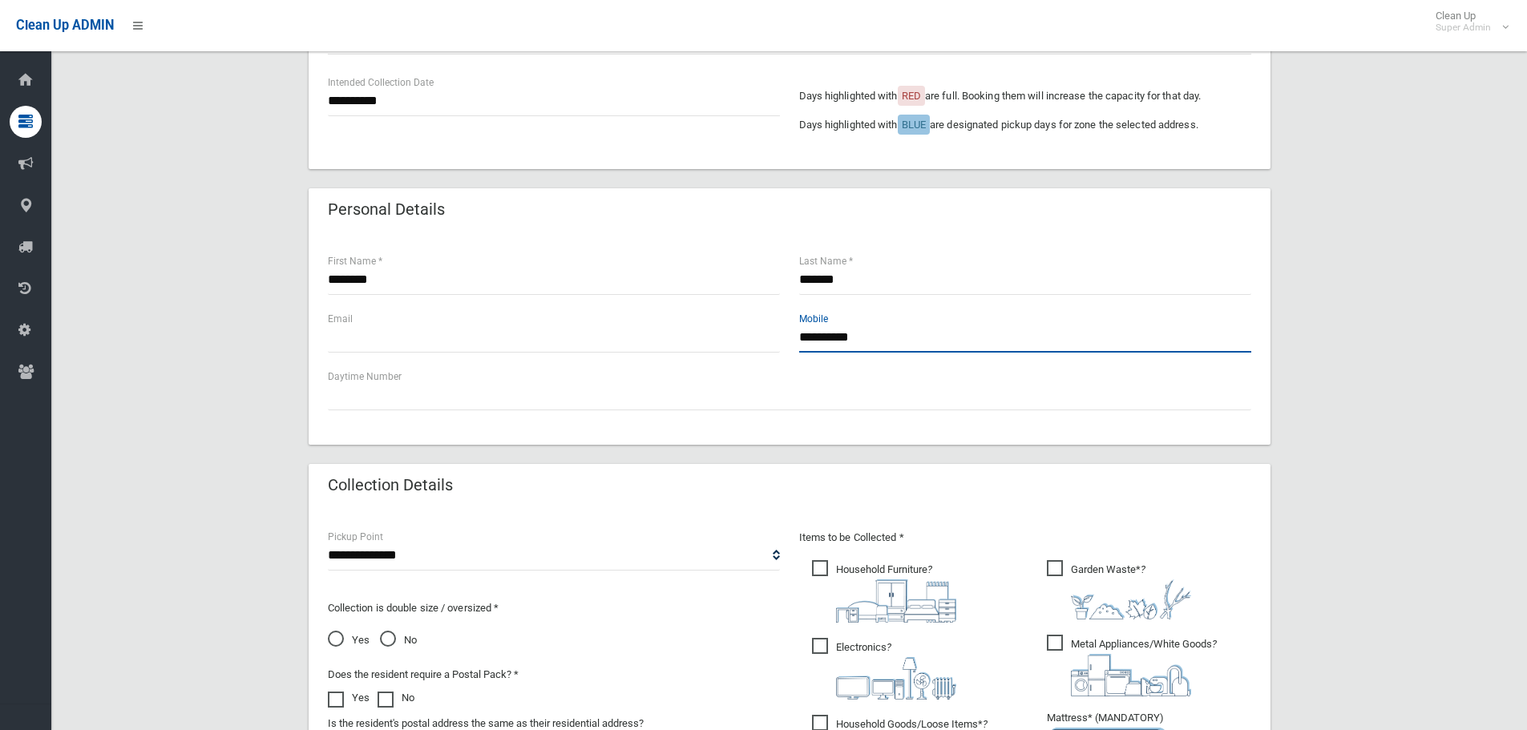
type input "**********"
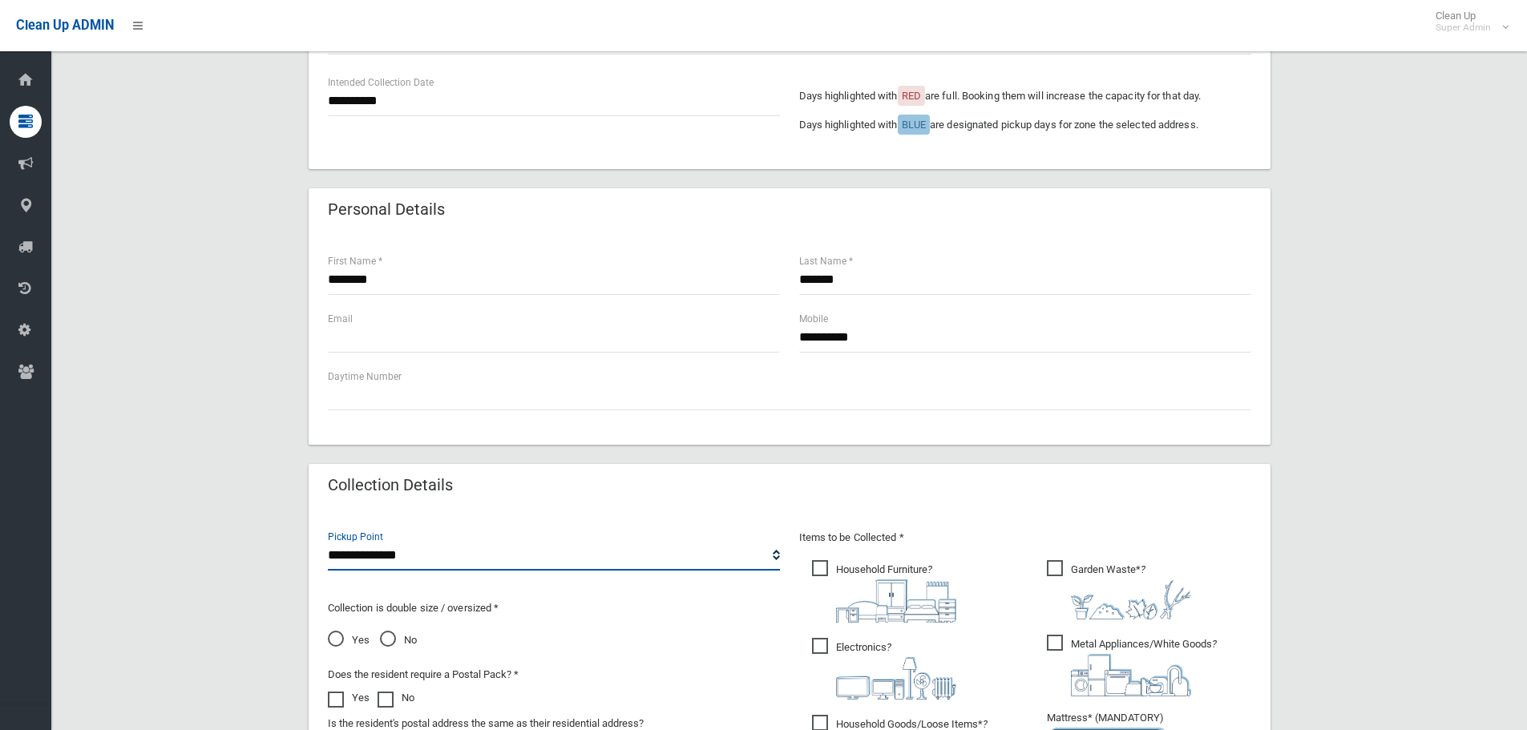
click at [667, 559] on select "**********" at bounding box center [554, 556] width 452 height 30
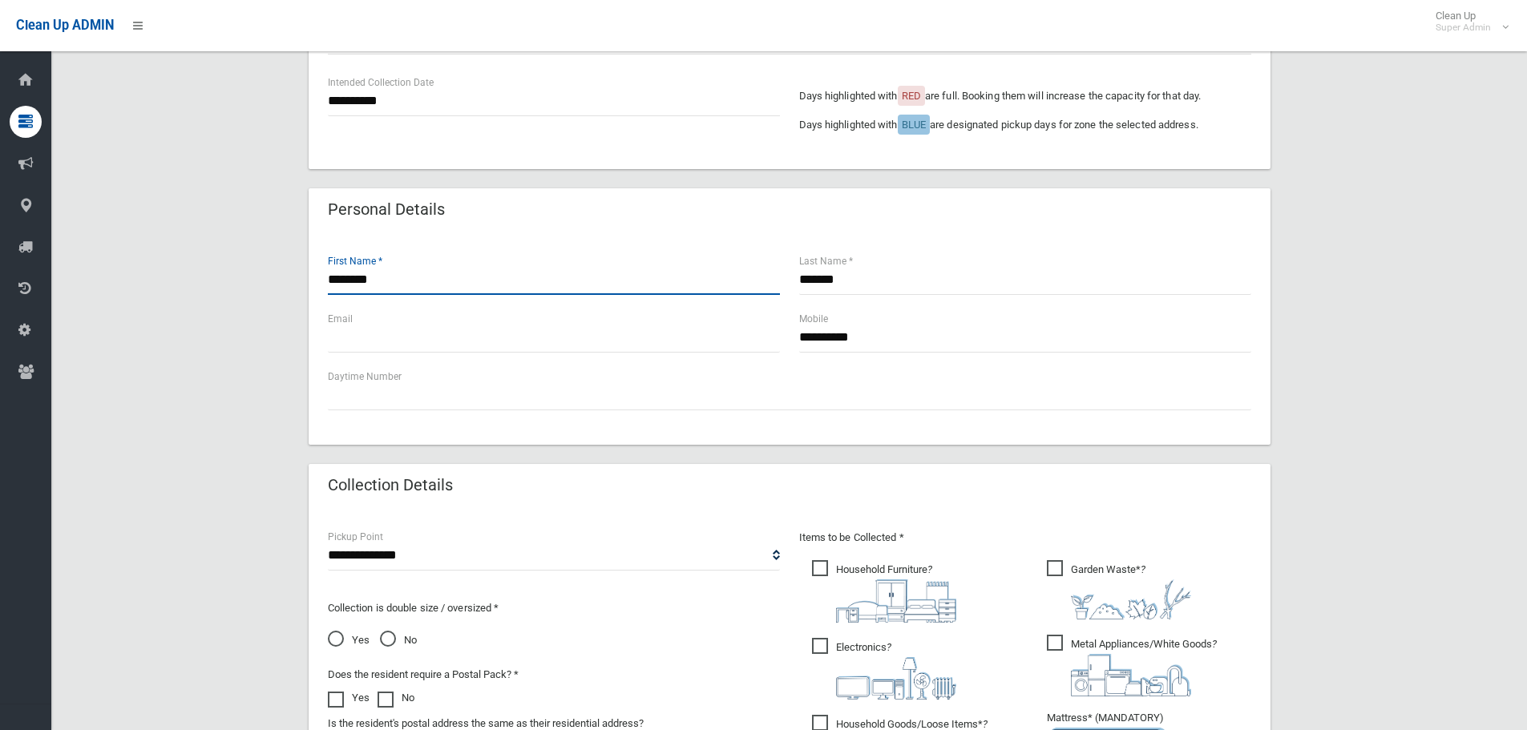
click at [396, 280] on input "*******" at bounding box center [554, 280] width 452 height 30
click at [348, 281] on input "*******" at bounding box center [554, 280] width 452 height 30
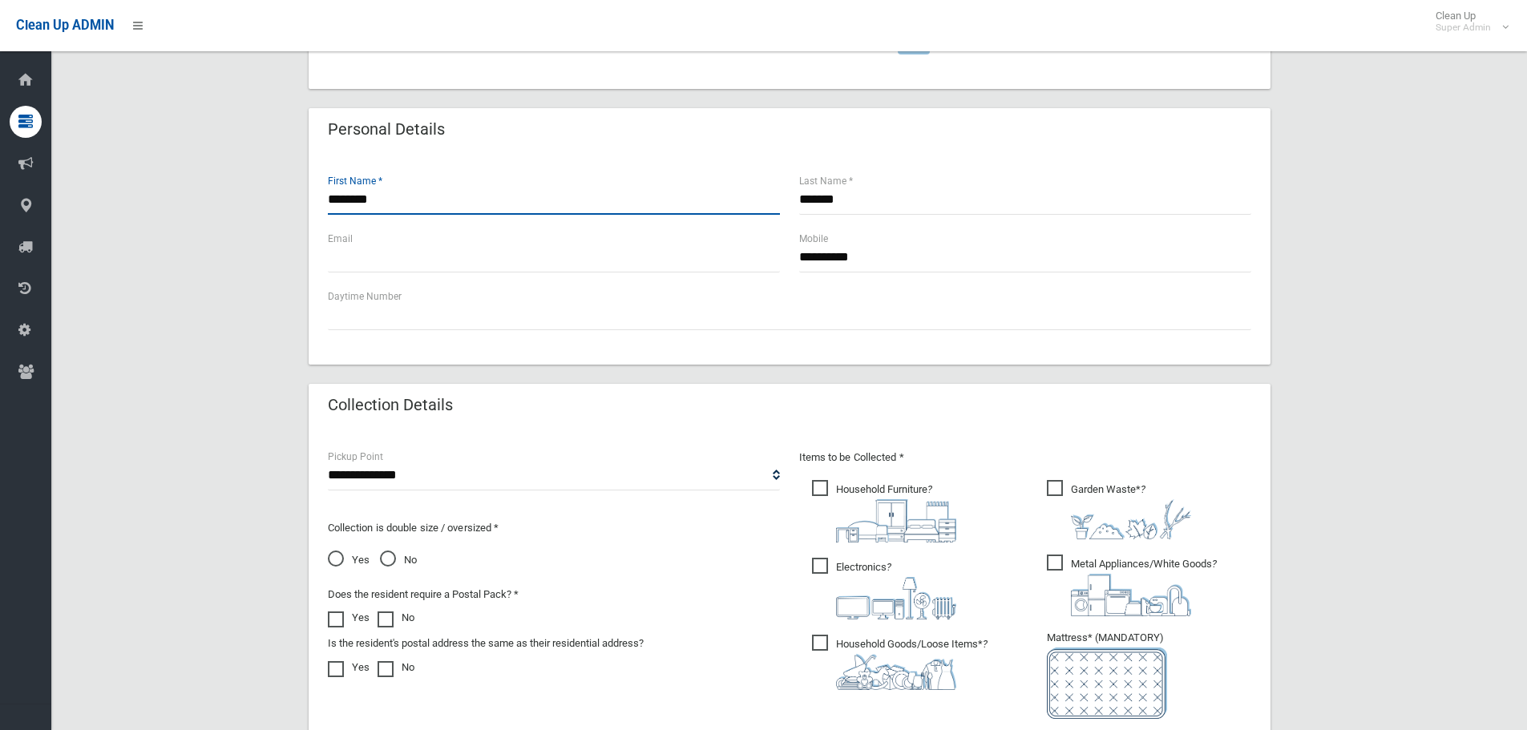
type input "*******"
click at [744, 476] on select "**********" at bounding box center [554, 476] width 452 height 30
select select "*"
click at [328, 461] on select "**********" at bounding box center [554, 476] width 452 height 30
drag, startPoint x: 389, startPoint y: 563, endPoint x: 418, endPoint y: 577, distance: 33.0
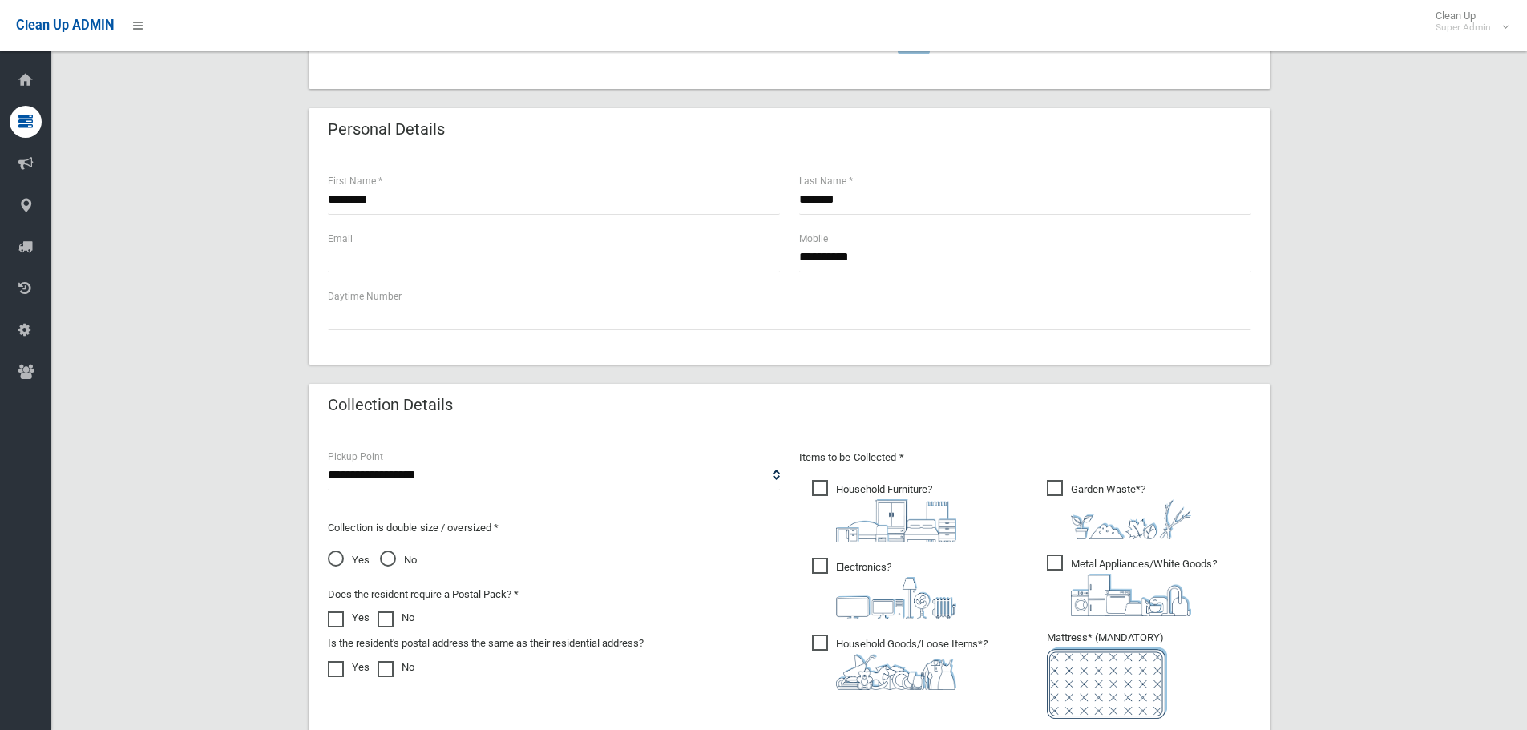
click at [387, 563] on span "No" at bounding box center [398, 560] width 37 height 19
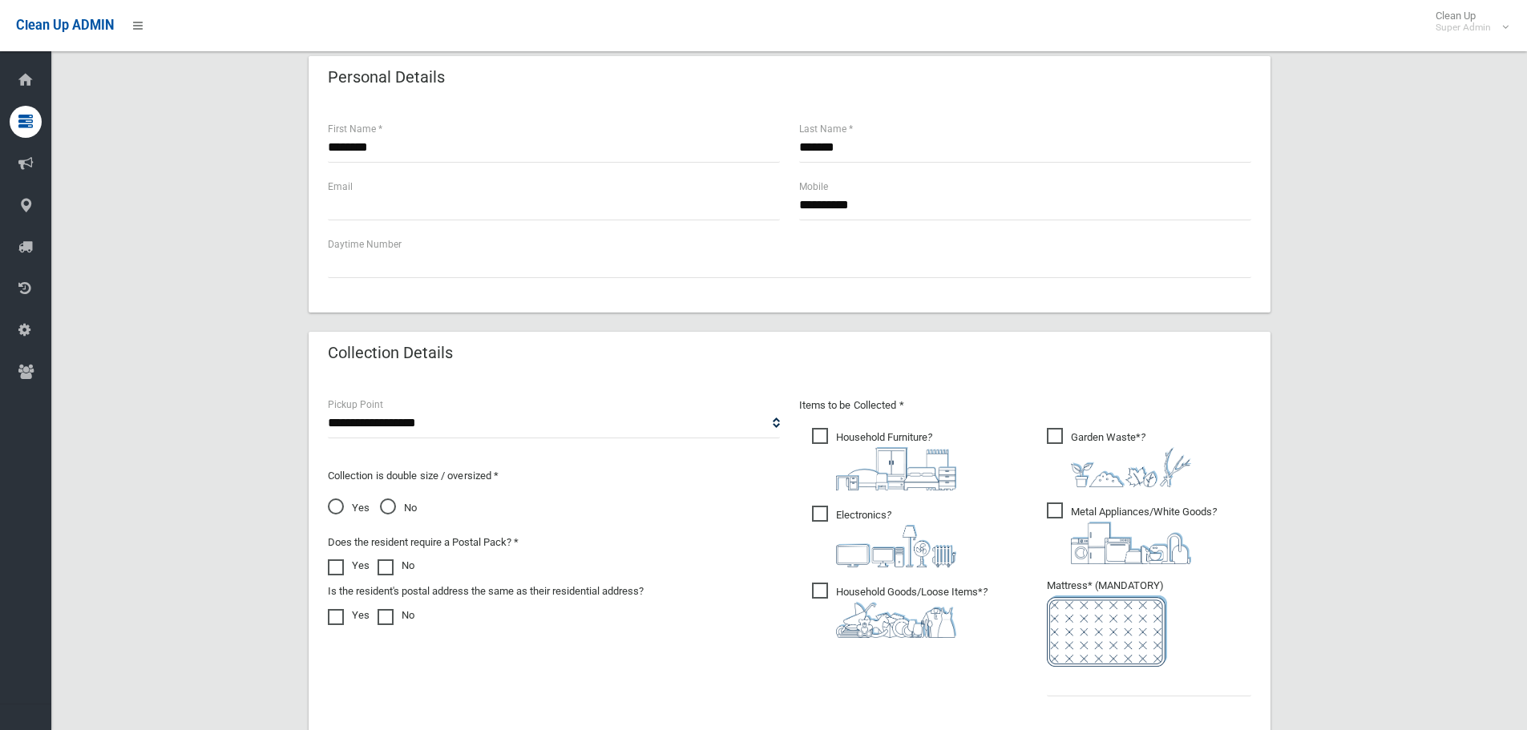
scroll to position [561, 0]
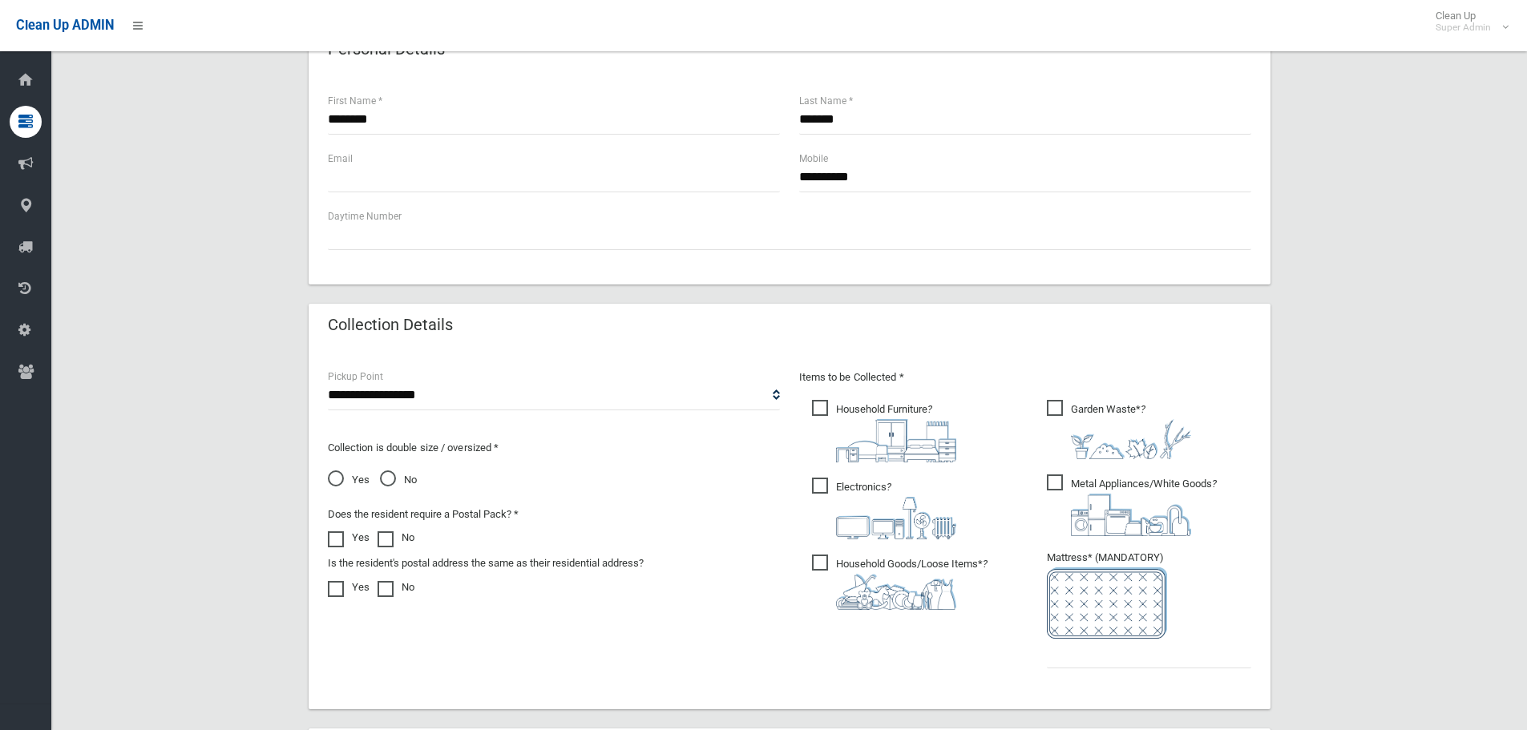
click at [815, 410] on span "Household Furniture ?" at bounding box center [884, 431] width 144 height 63
click at [817, 478] on label "Electronics ?" at bounding box center [884, 506] width 144 height 65
click at [813, 565] on span "Household Goods/Loose Items* ?" at bounding box center [900, 582] width 176 height 55
click at [1051, 414] on span "Garden Waste* ?" at bounding box center [1119, 429] width 144 height 59
click at [1054, 491] on span "Metal Appliances/White Goods ?" at bounding box center [1132, 505] width 170 height 62
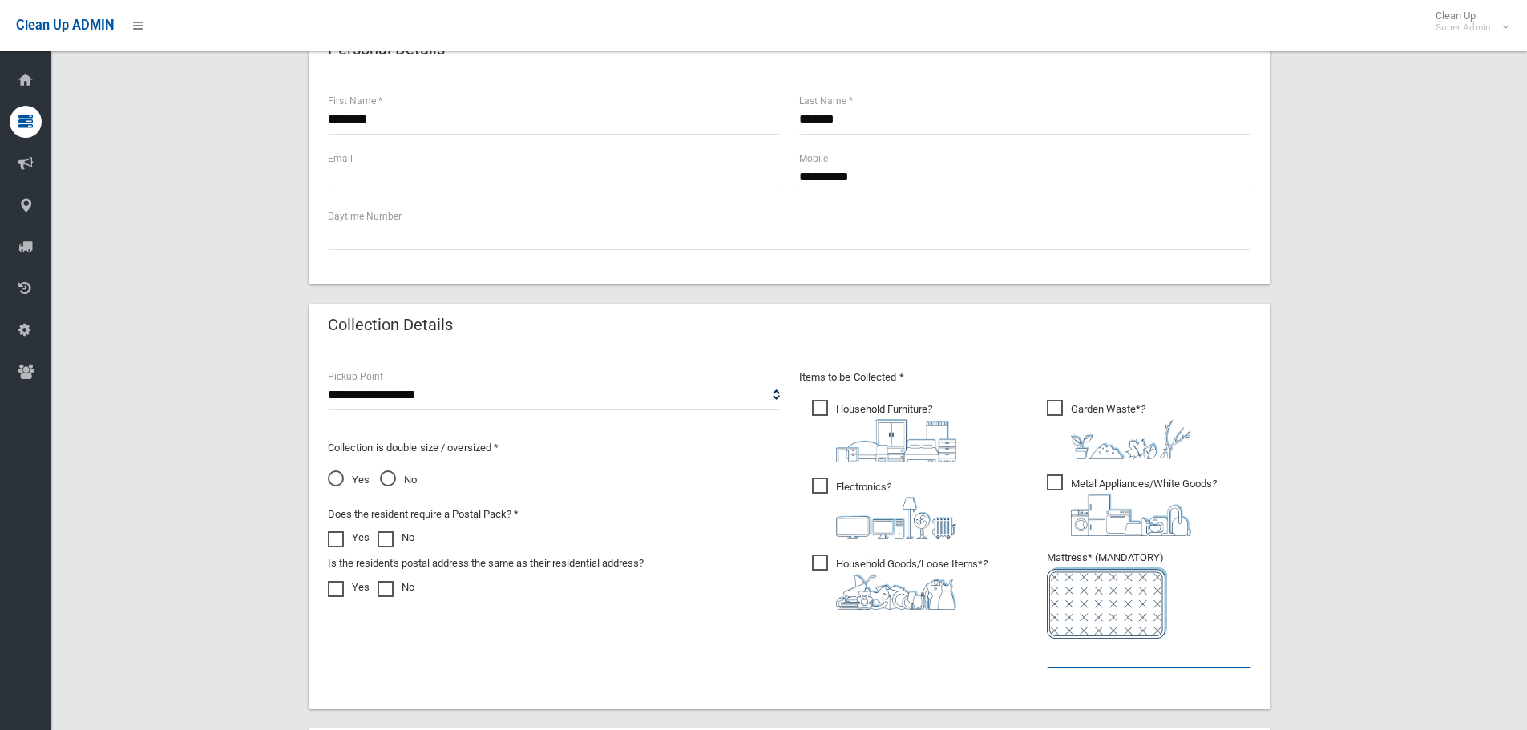
click at [1071, 654] on input "text" at bounding box center [1149, 654] width 204 height 30
type input "*"
click at [828, 340] on div "Collection Details" at bounding box center [790, 326] width 962 height 45
click at [782, 331] on div "Collection Details" at bounding box center [790, 326] width 962 height 45
click at [569, 337] on div "Collection Details" at bounding box center [790, 326] width 962 height 45
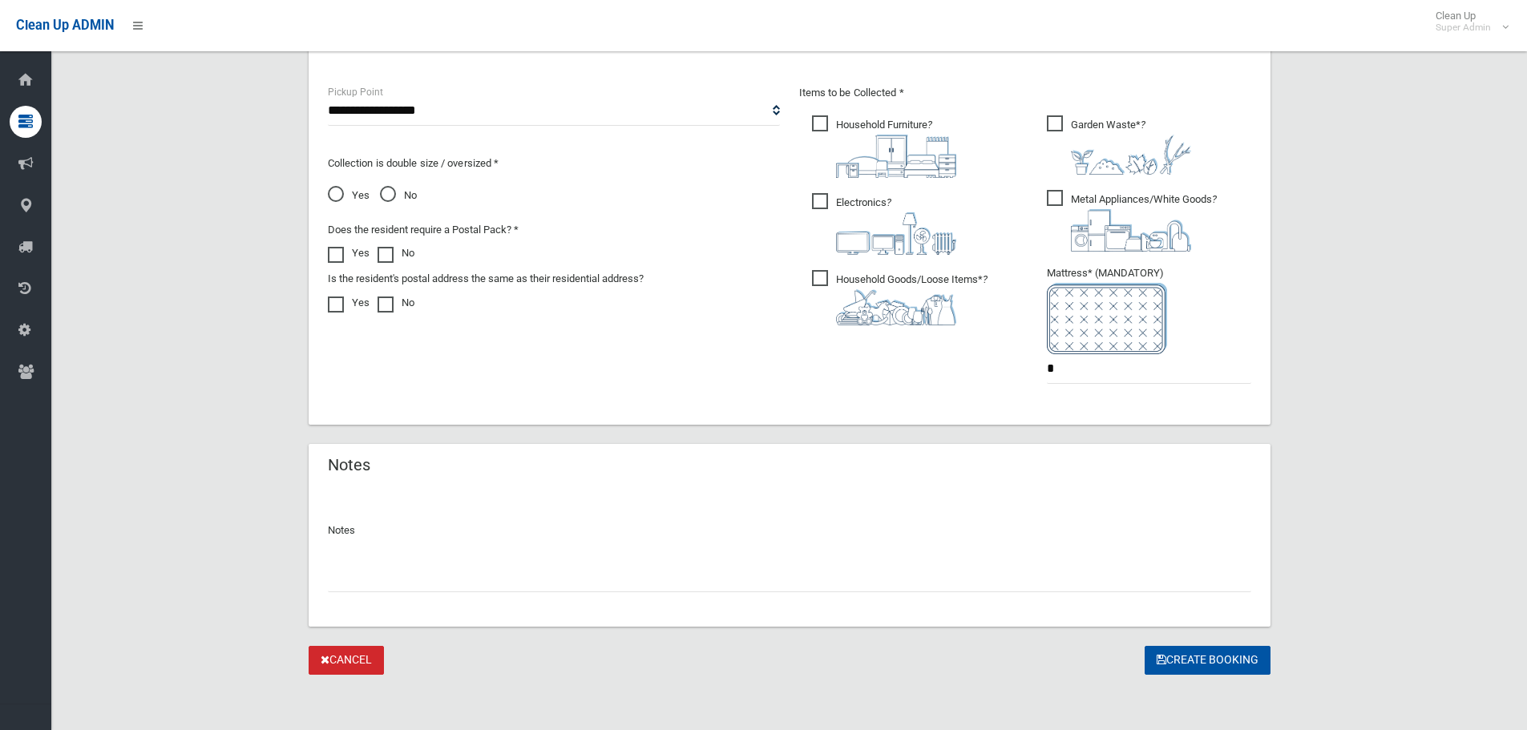
scroll to position [848, 0]
click at [1066, 566] on input "text" at bounding box center [789, 575] width 923 height 30
type input "*"
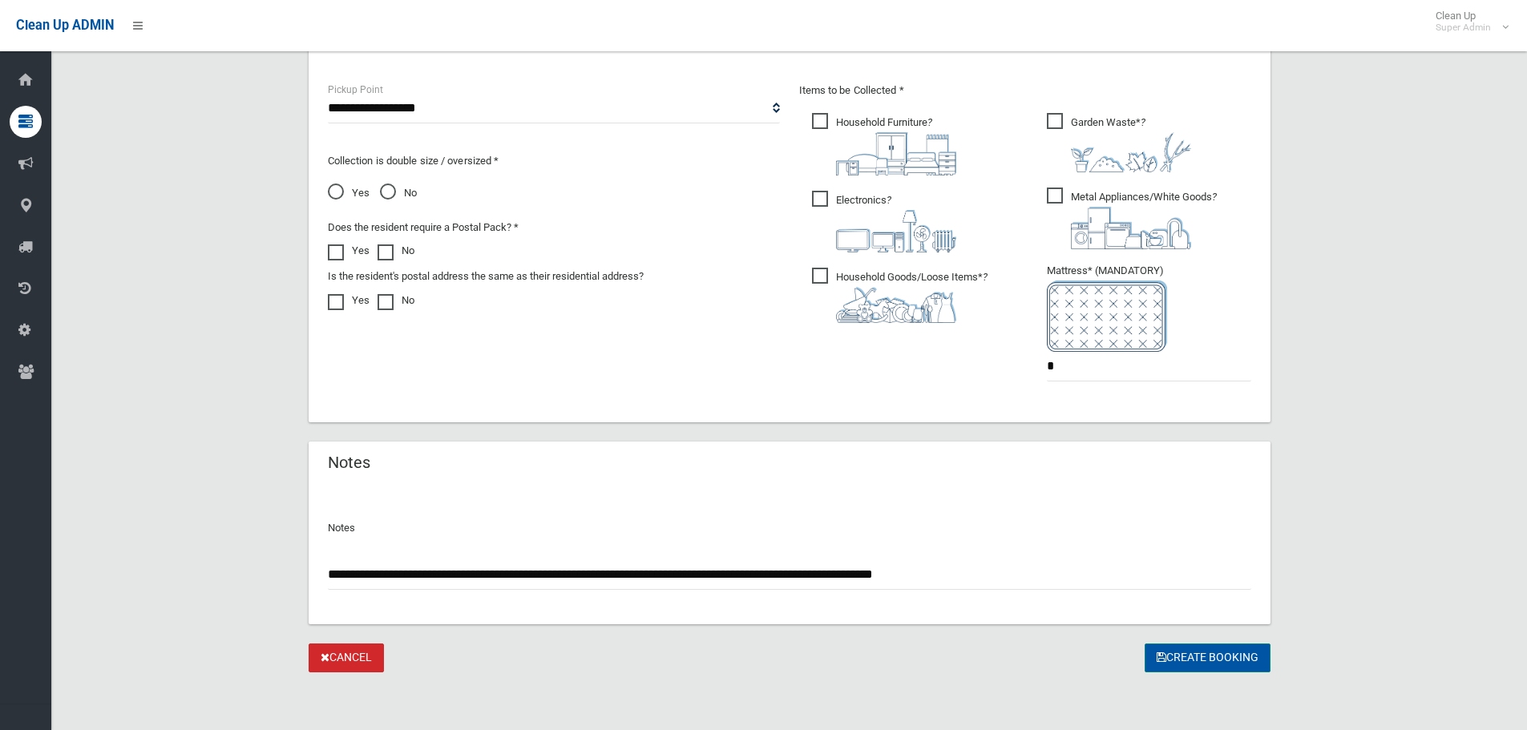
type input "**********"
click at [1225, 646] on button "Create Booking" at bounding box center [1207, 659] width 126 height 30
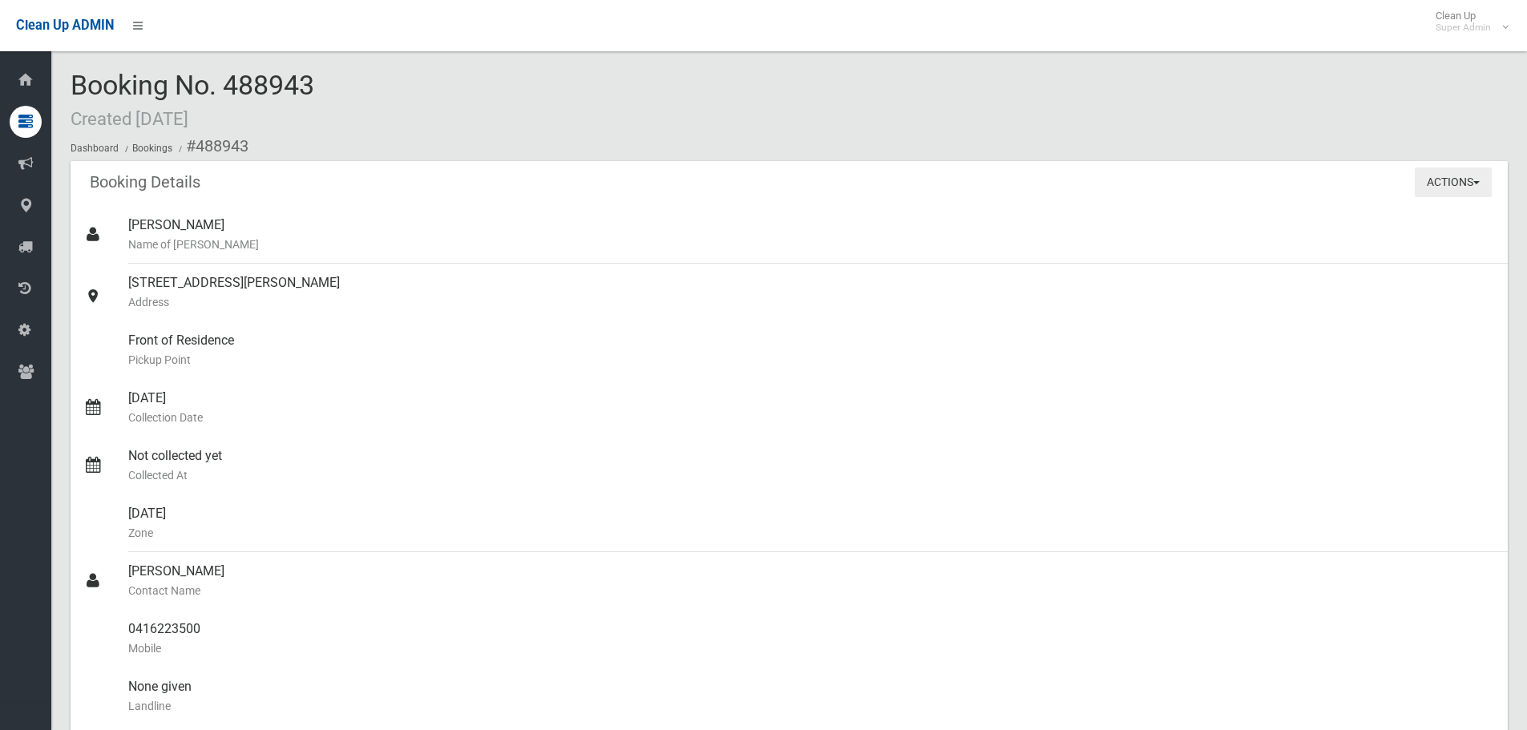
click at [1479, 186] on button "Actions" at bounding box center [1452, 182] width 77 height 30
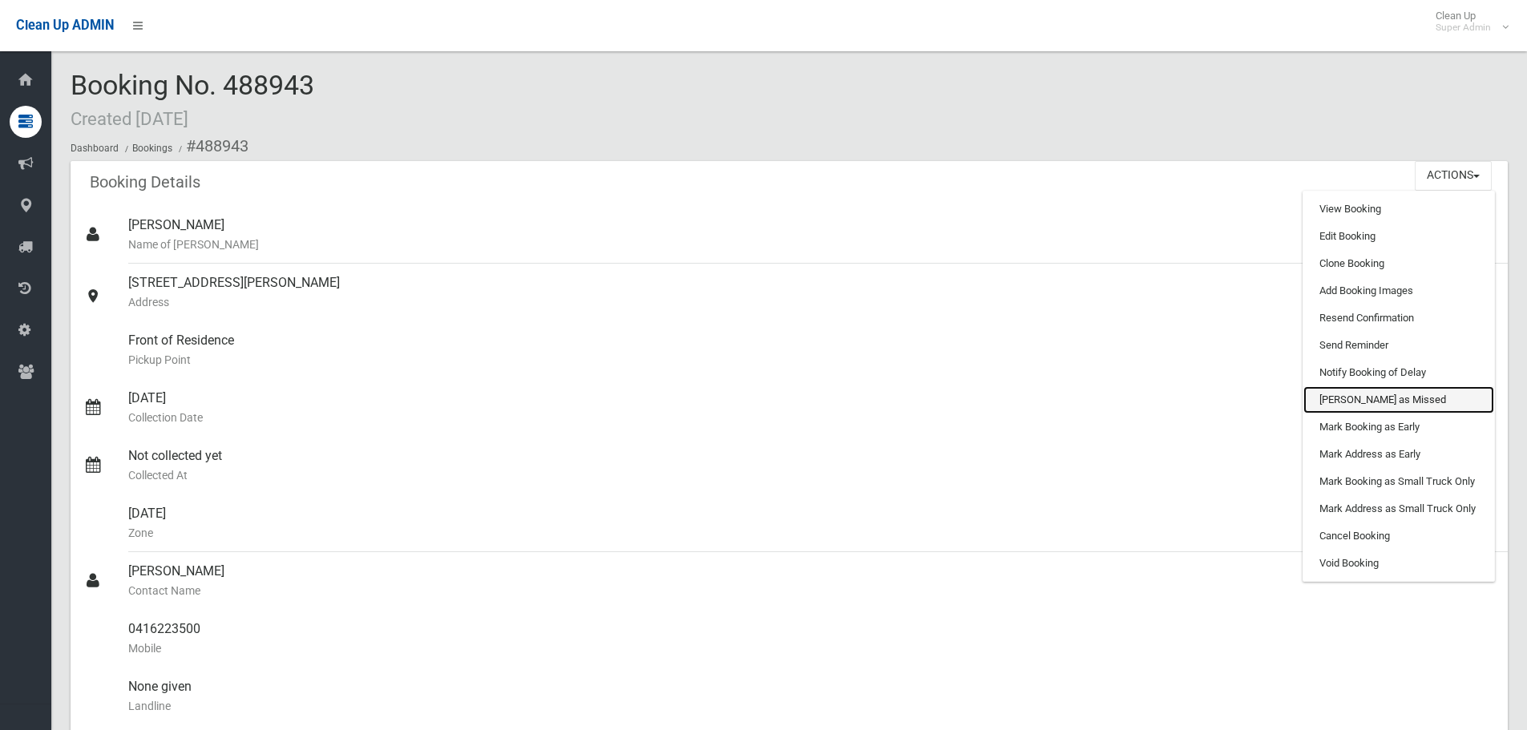
drag, startPoint x: 1402, startPoint y: 395, endPoint x: 835, endPoint y: 63, distance: 656.6
click at [1402, 395] on link "Mark as Missed" at bounding box center [1398, 399] width 191 height 27
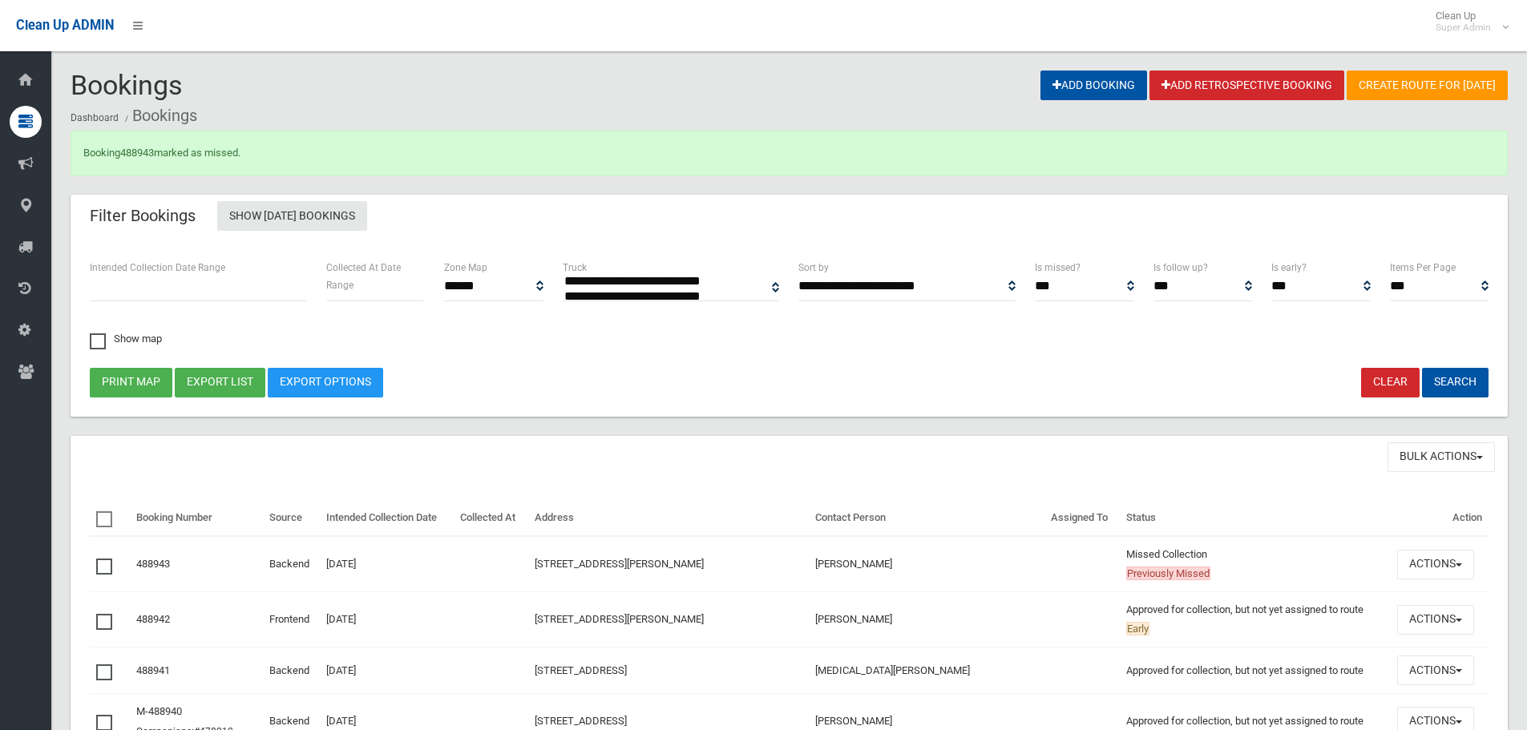
select select
click at [139, 147] on link "488943" at bounding box center [137, 153] width 34 height 12
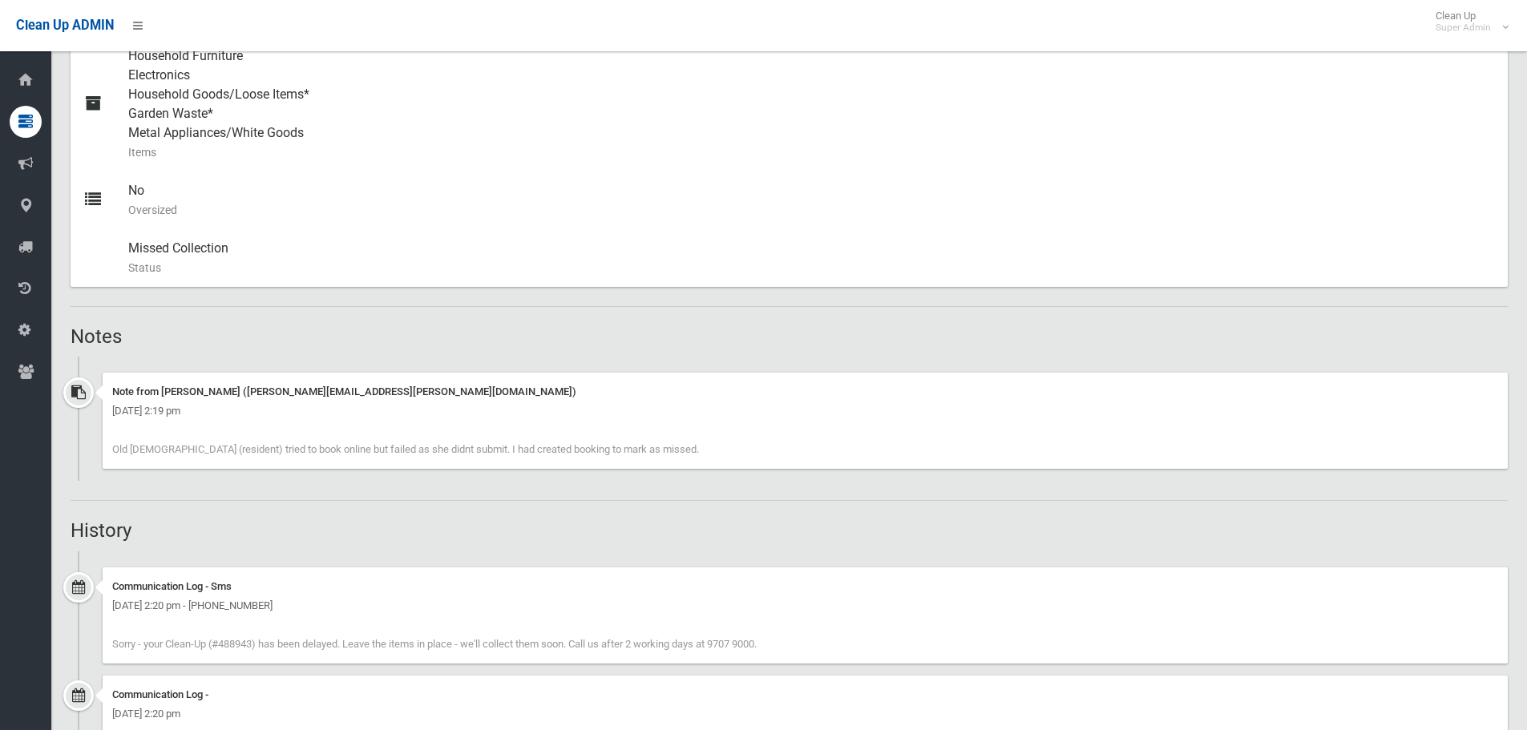
scroll to position [801, 0]
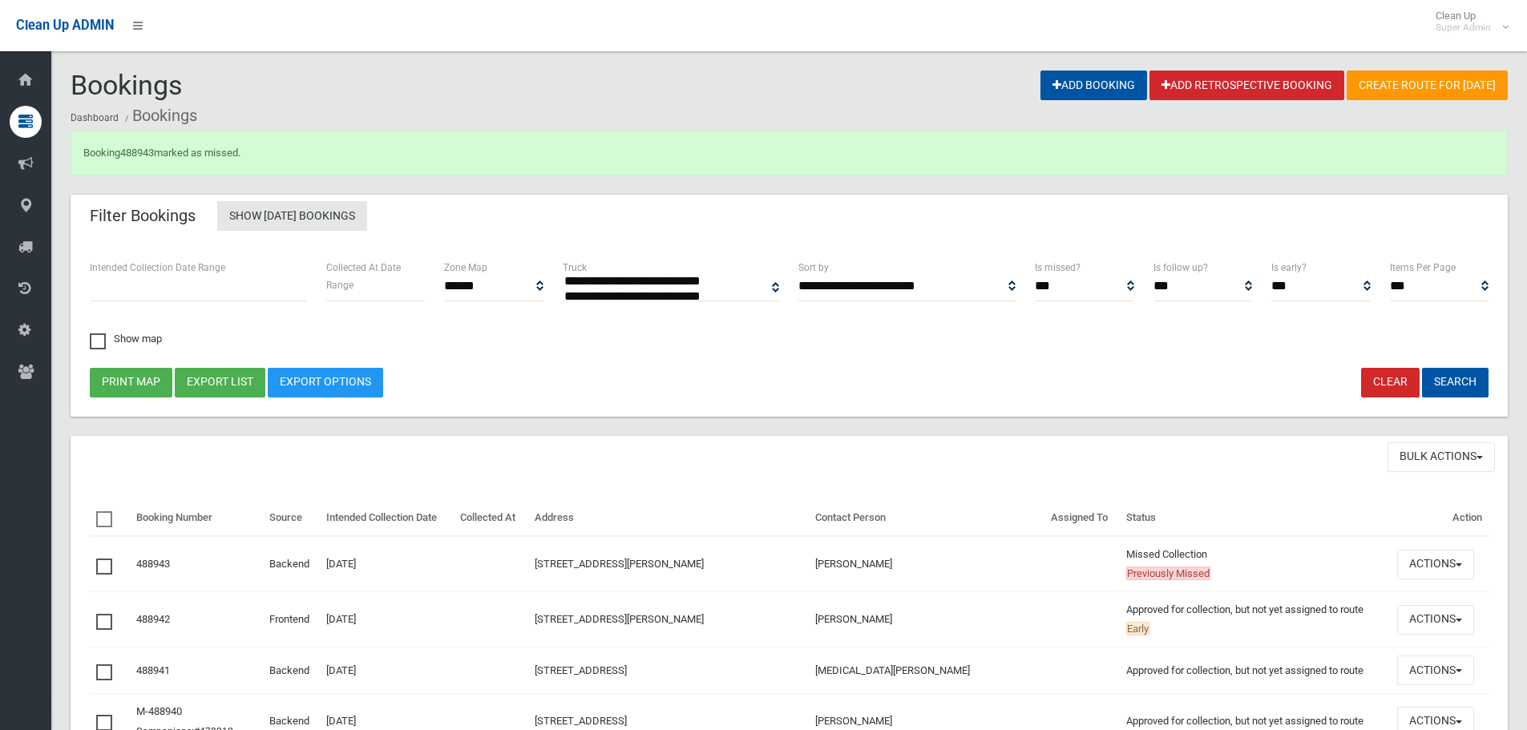
select select
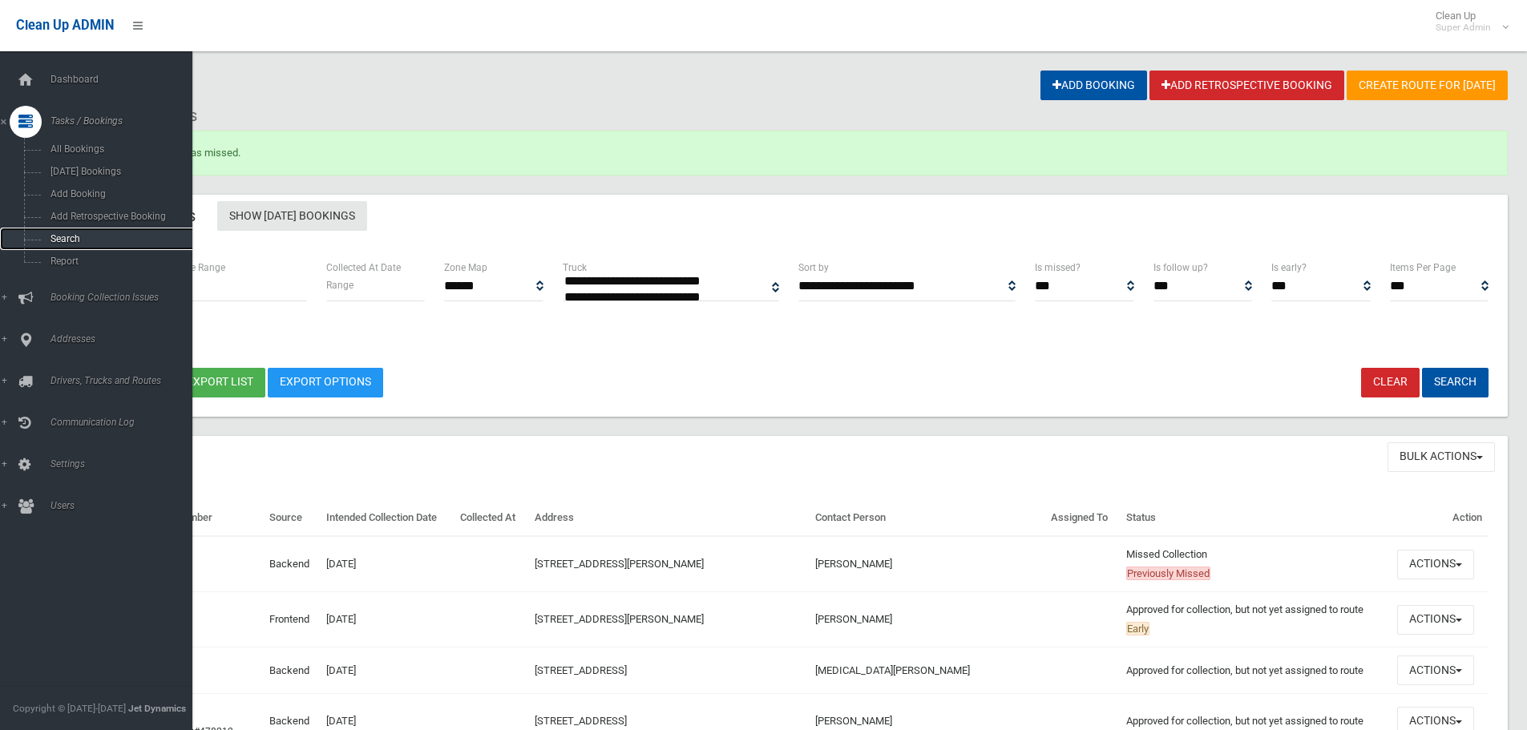
click at [74, 244] on span "Search" at bounding box center [118, 238] width 145 height 11
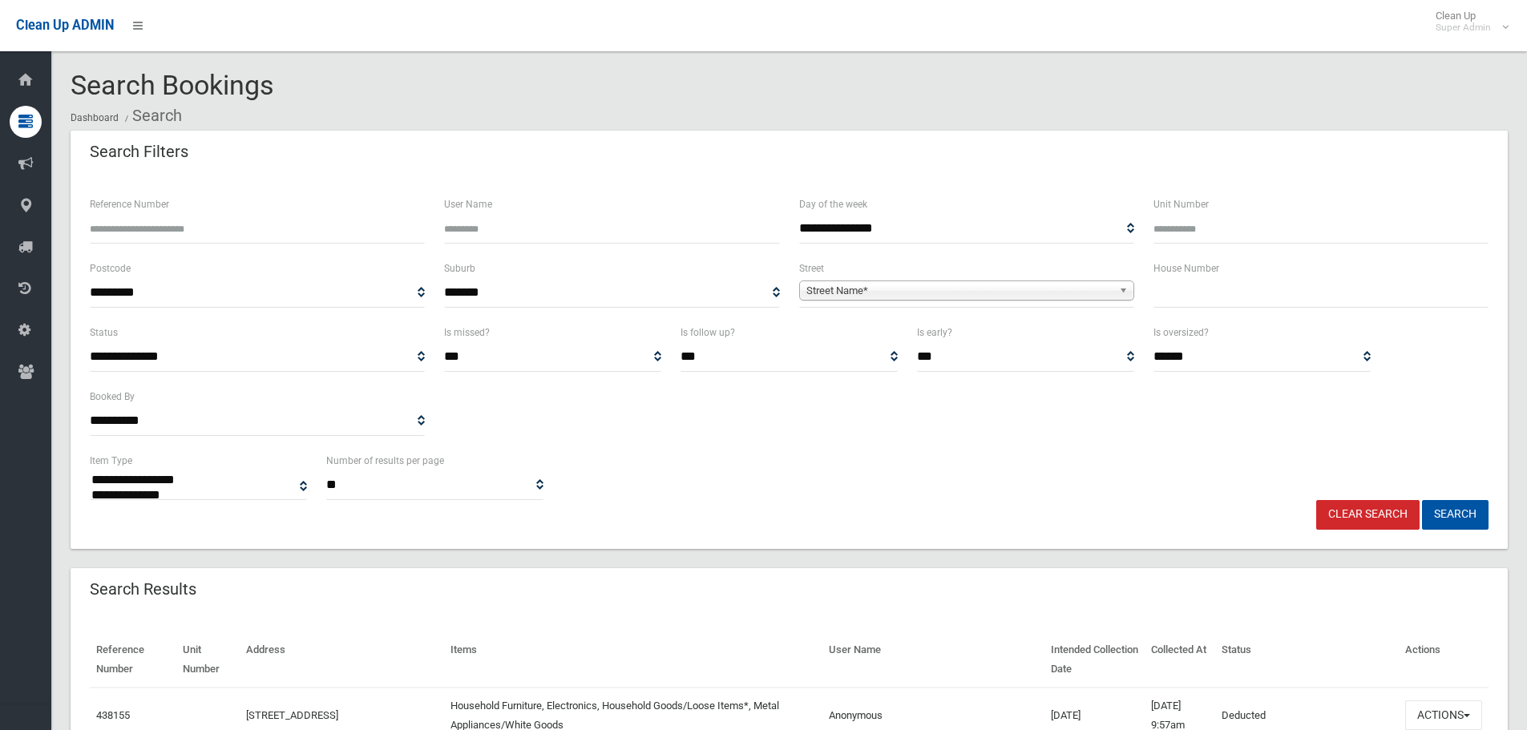
select select
click at [305, 208] on div "Reference Number" at bounding box center [257, 219] width 335 height 49
click at [143, 224] on input "Reference Number" at bounding box center [257, 229] width 335 height 30
click at [270, 246] on div "Reference Number" at bounding box center [257, 227] width 354 height 64
click at [268, 239] on input "Reference Number" at bounding box center [257, 229] width 335 height 30
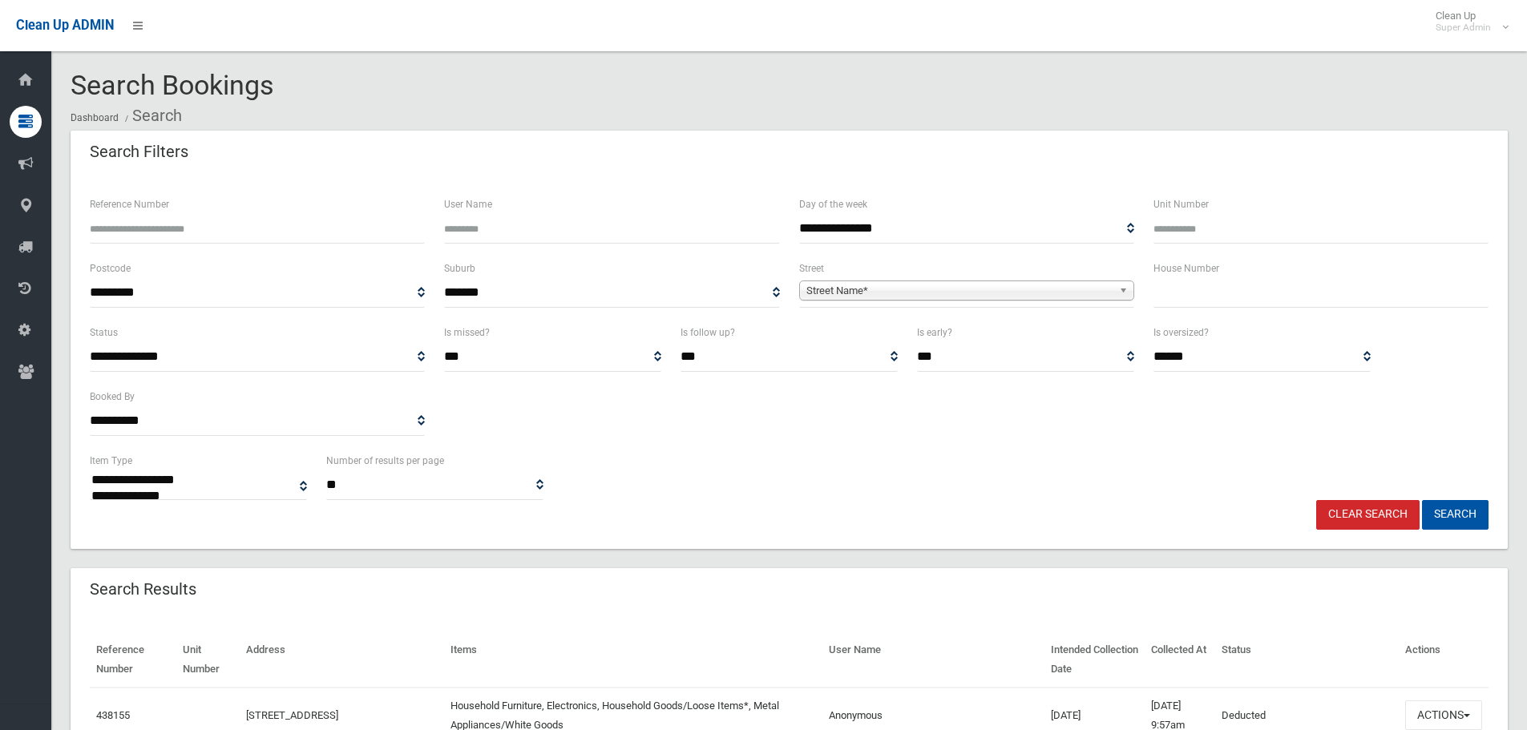
click at [327, 233] on input "Reference Number" at bounding box center [257, 229] width 335 height 30
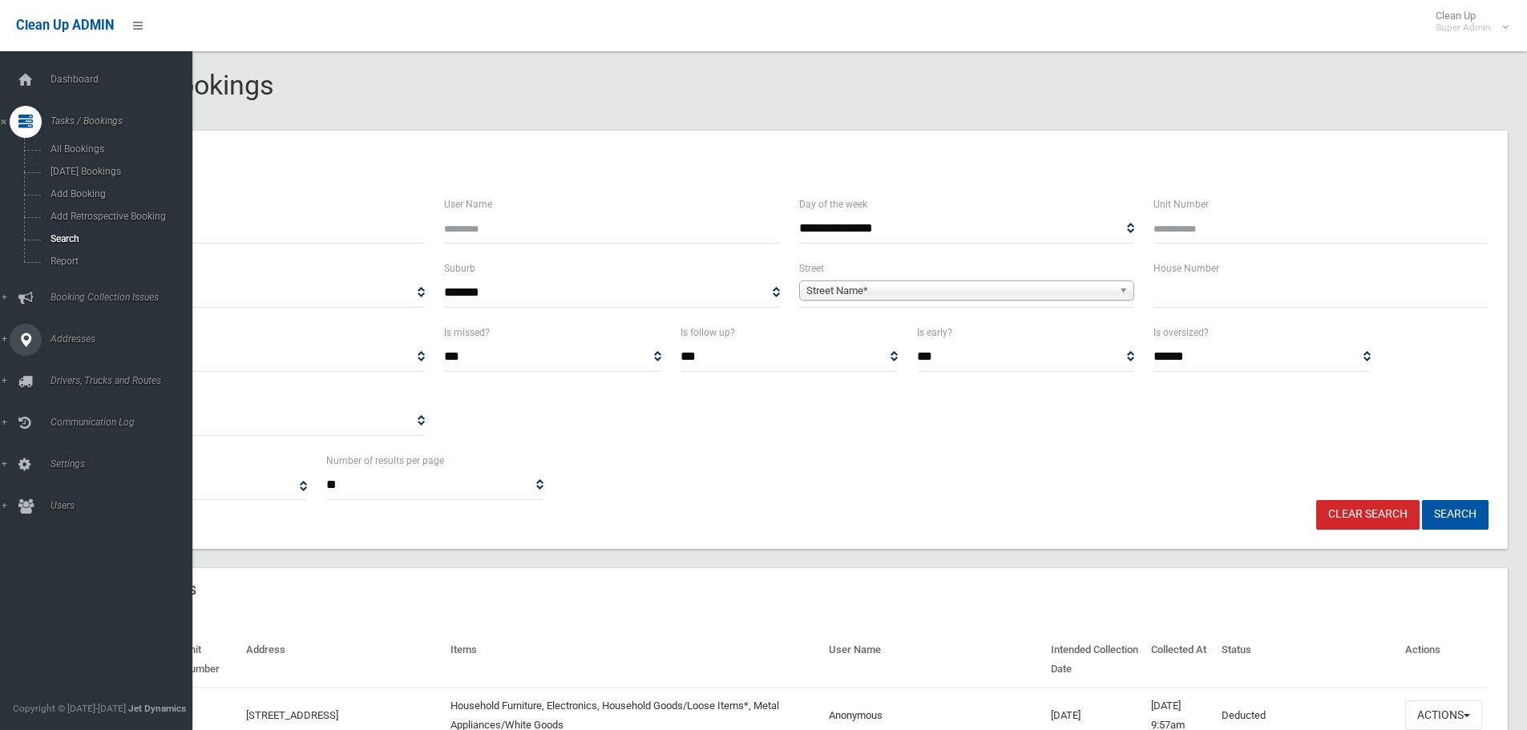
drag, startPoint x: 34, startPoint y: 332, endPoint x: 40, endPoint y: 315, distance: 17.7
click at [34, 332] on div at bounding box center [26, 340] width 32 height 32
click at [79, 232] on span "All Addresses" at bounding box center [118, 232] width 145 height 11
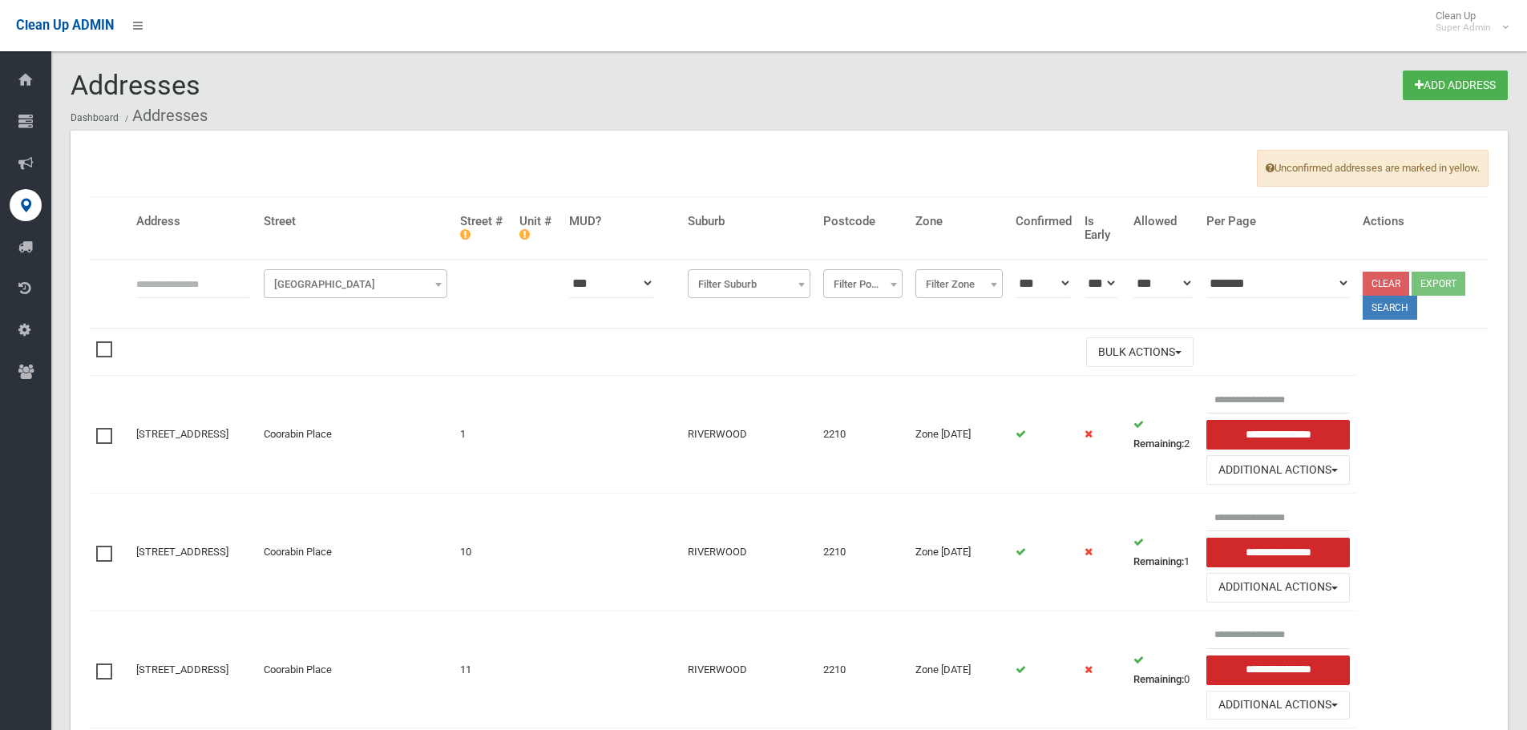
click at [235, 297] on input "text" at bounding box center [193, 283] width 115 height 30
type input "*******"
click button at bounding box center [0, 0] width 0 height 0
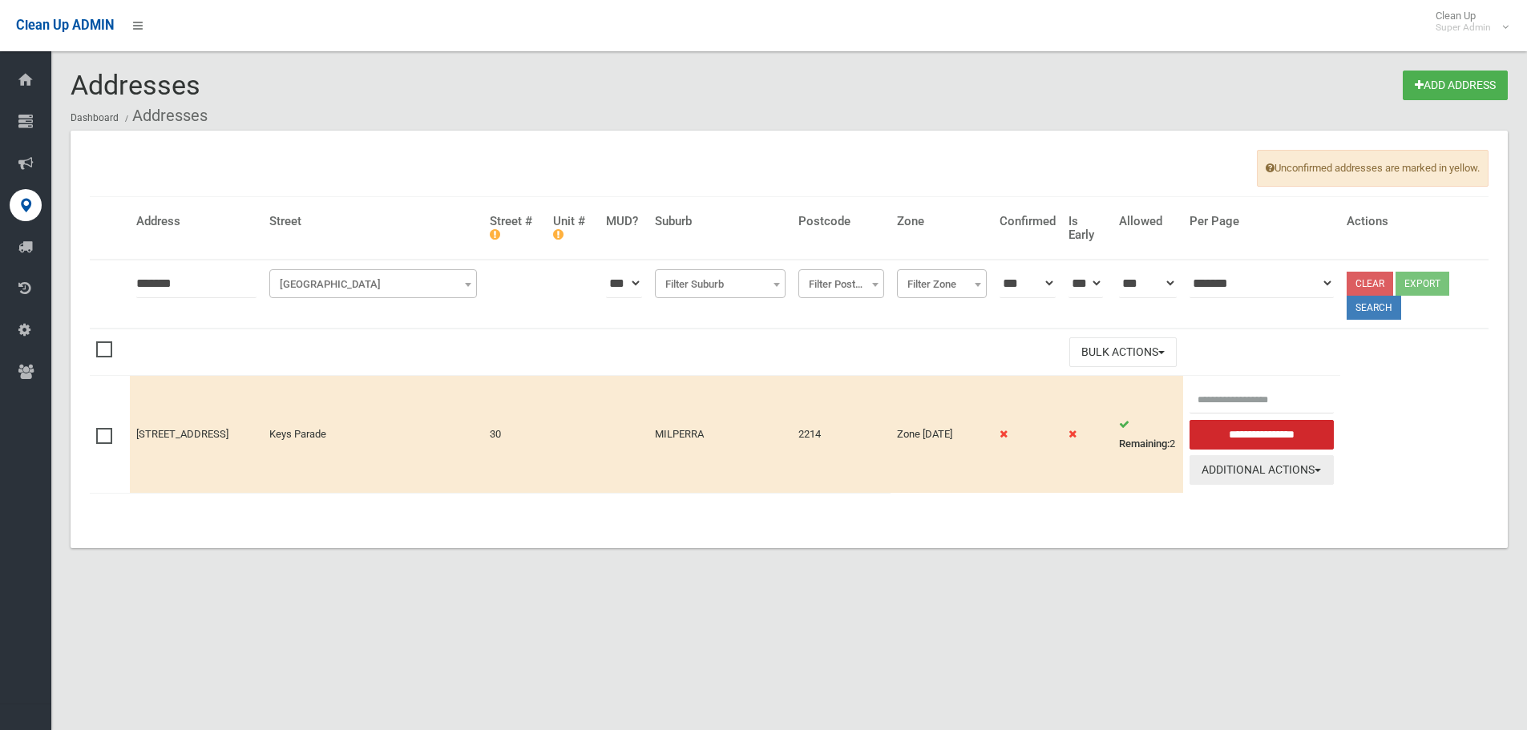
click at [1332, 479] on button "Additional Actions" at bounding box center [1261, 470] width 144 height 30
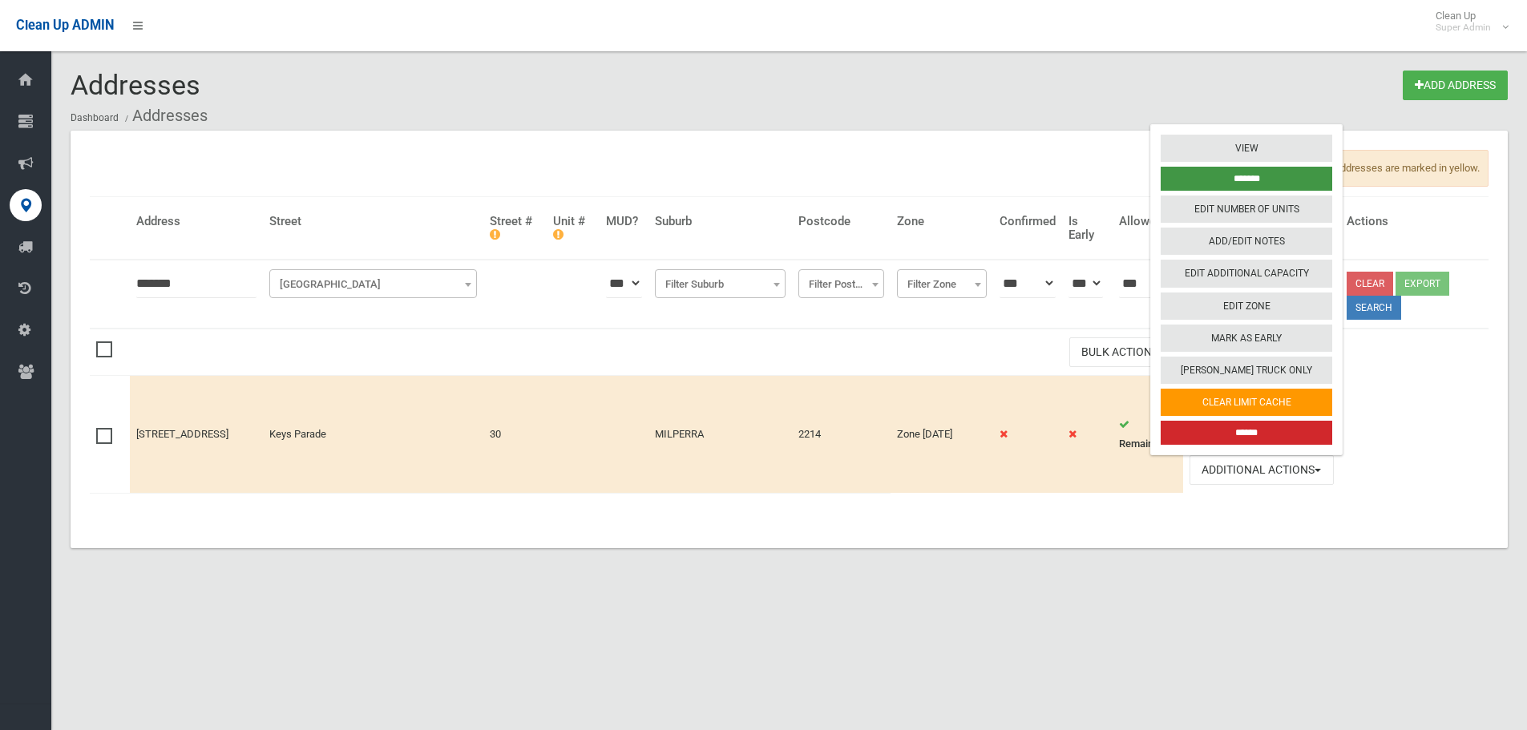
click at [1299, 182] on input "*******" at bounding box center [1245, 179] width 171 height 24
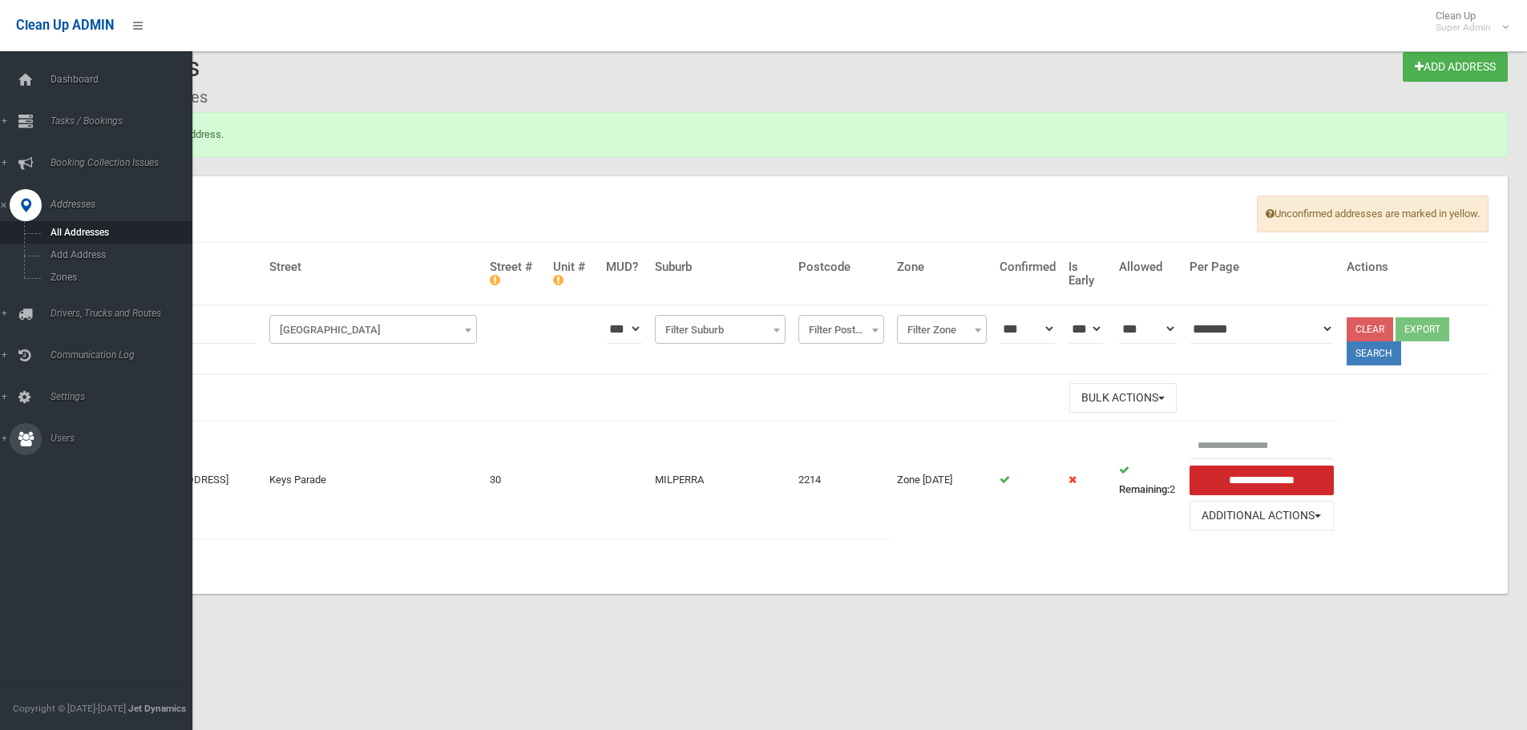
scroll to position [19, 0]
